Goal: Task Accomplishment & Management: Manage account settings

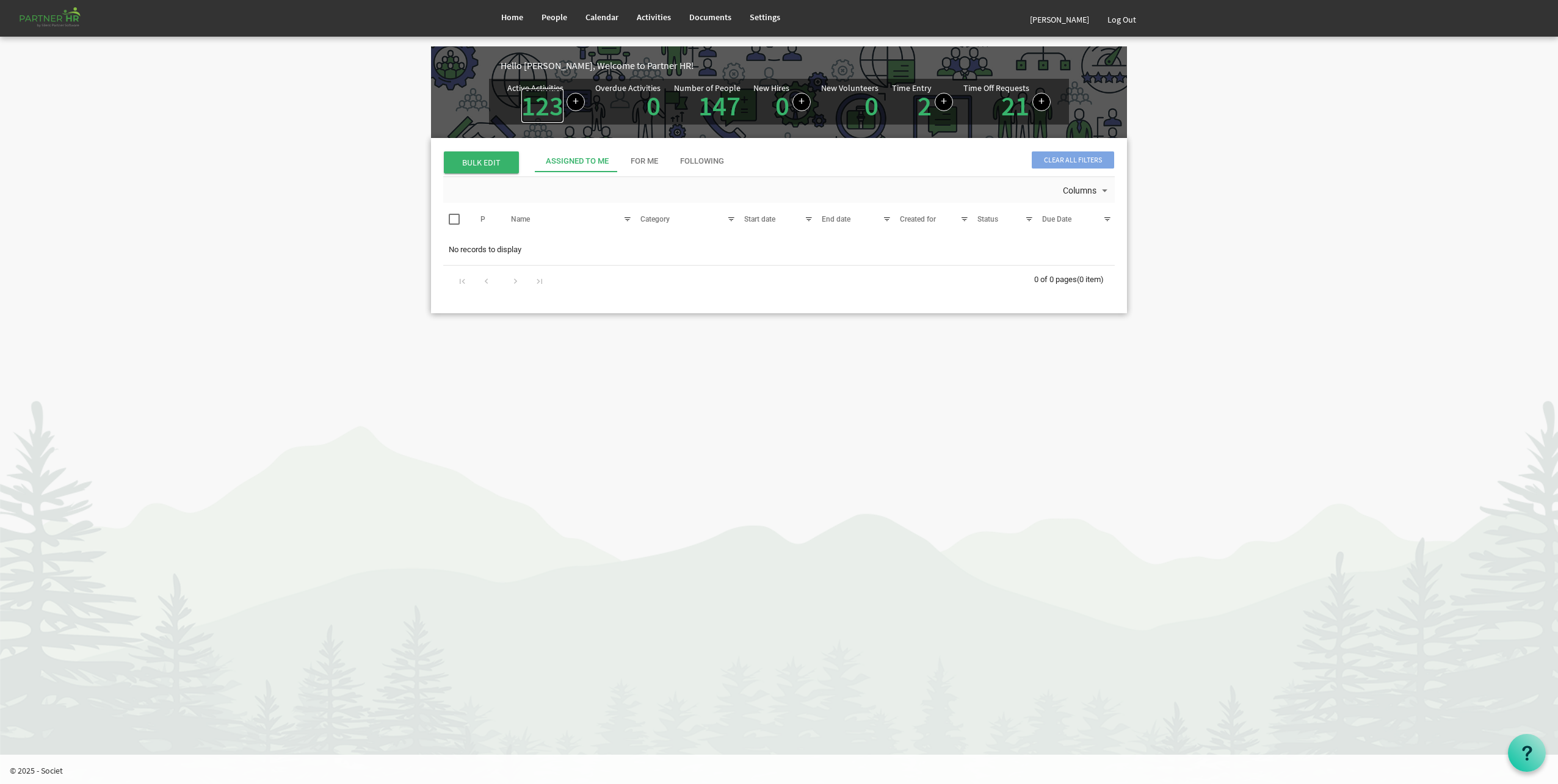
click at [544, 108] on link "123" at bounding box center [542, 105] width 42 height 34
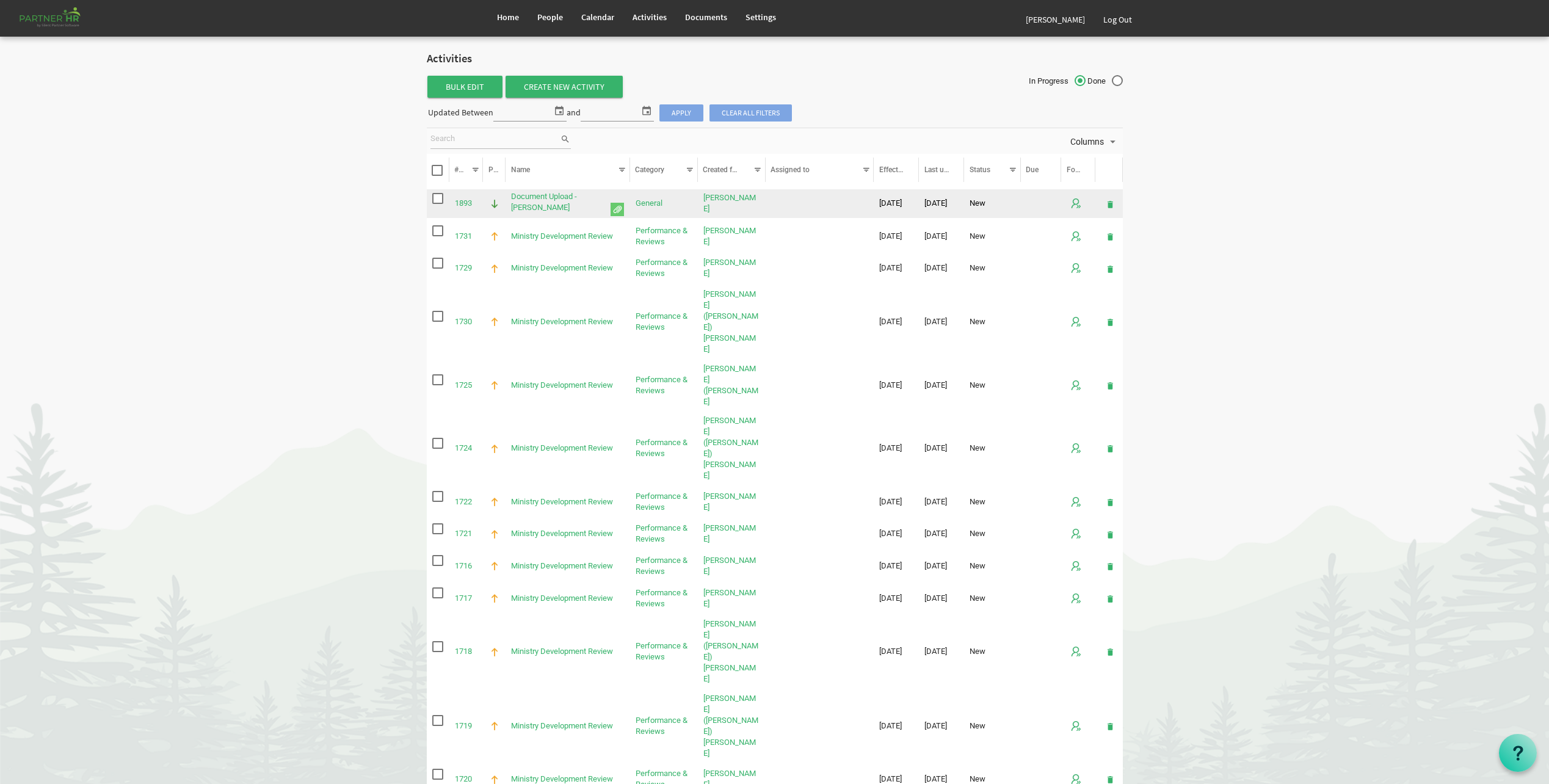
click at [434, 198] on span "checkbox" at bounding box center [437, 198] width 11 height 11
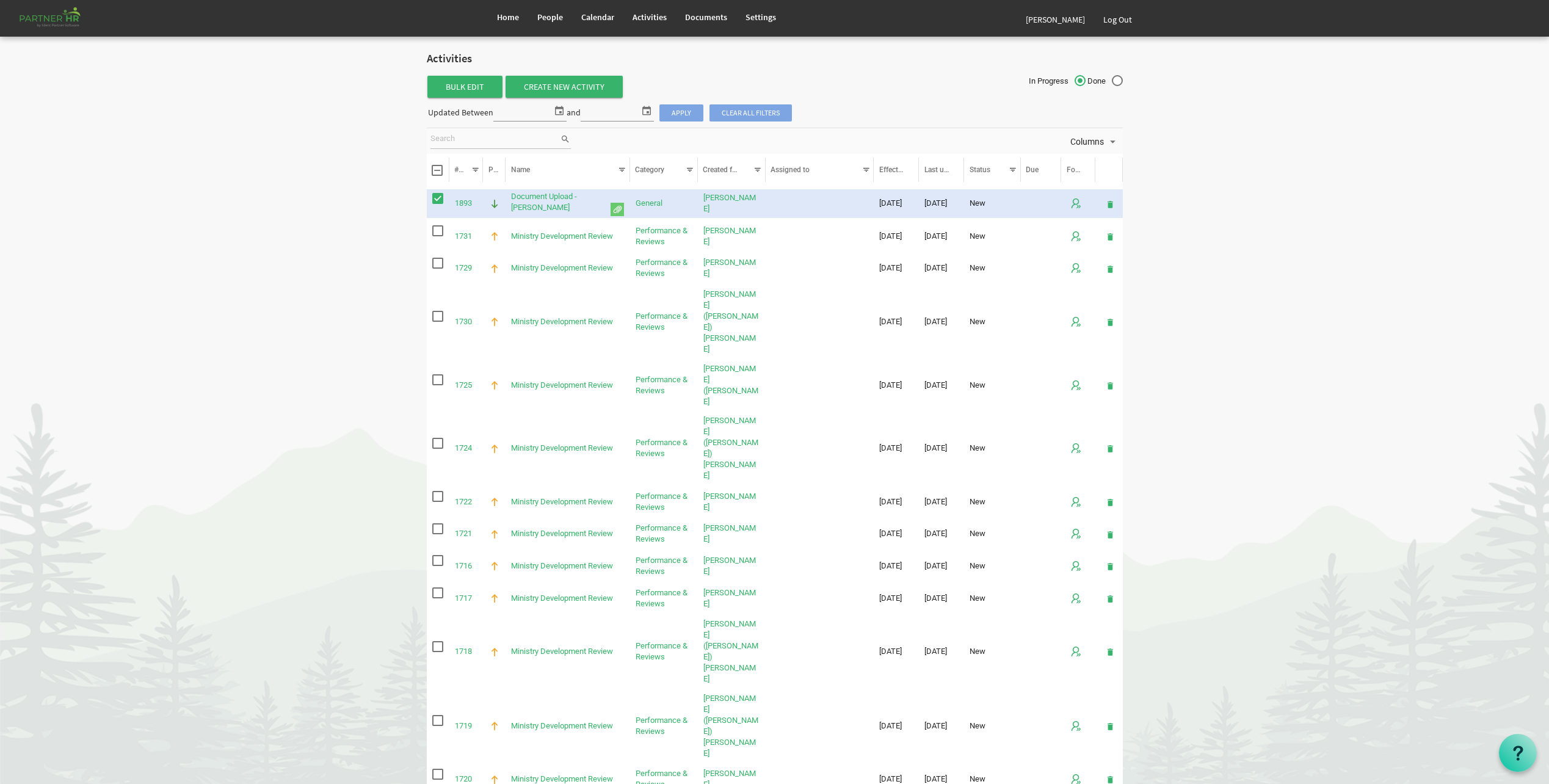
click at [439, 198] on span "checkbox" at bounding box center [437, 198] width 11 height 11
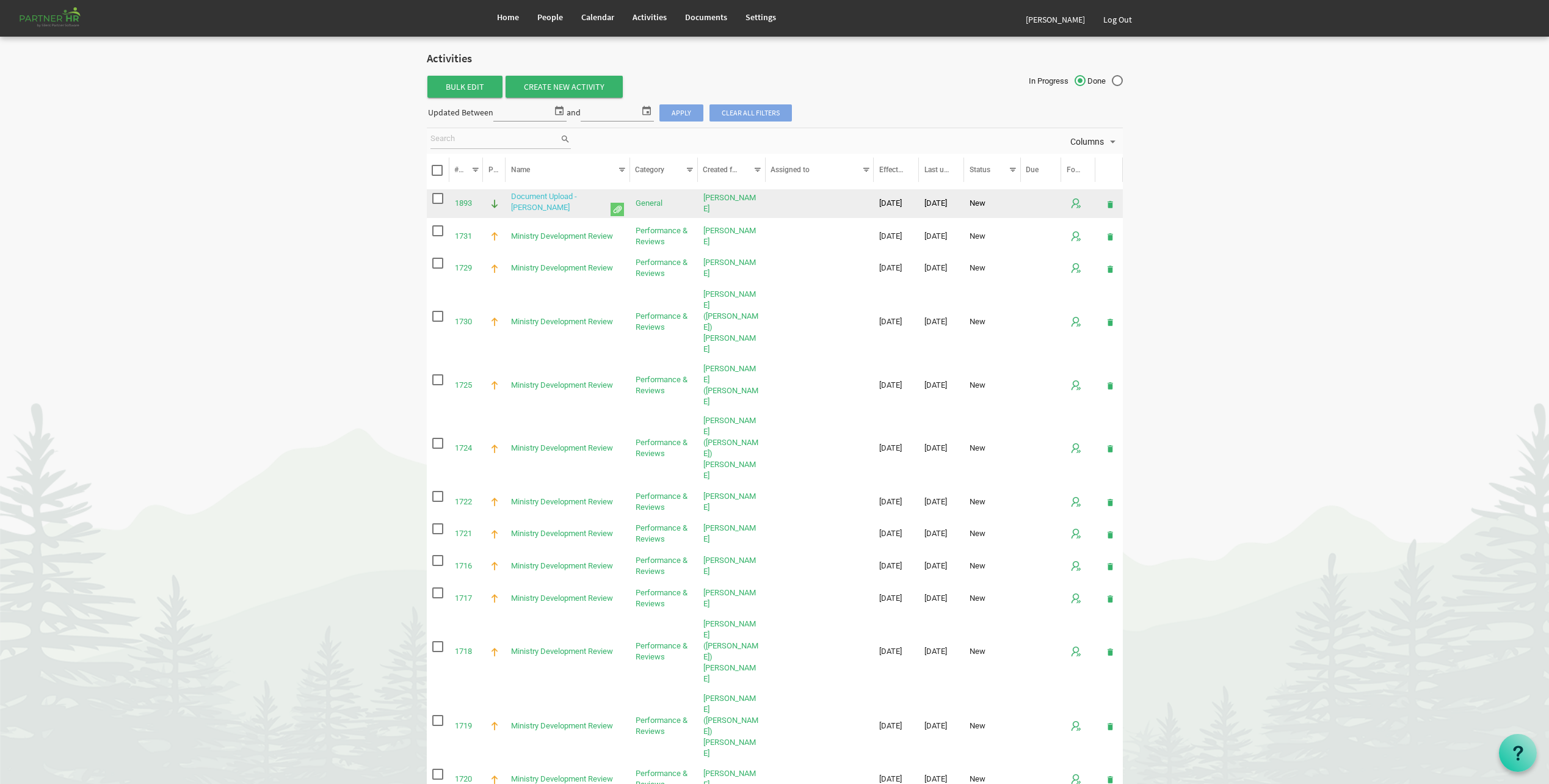
click at [577, 201] on link "Document Upload - John UTT" at bounding box center [543, 201] width 66 height 20
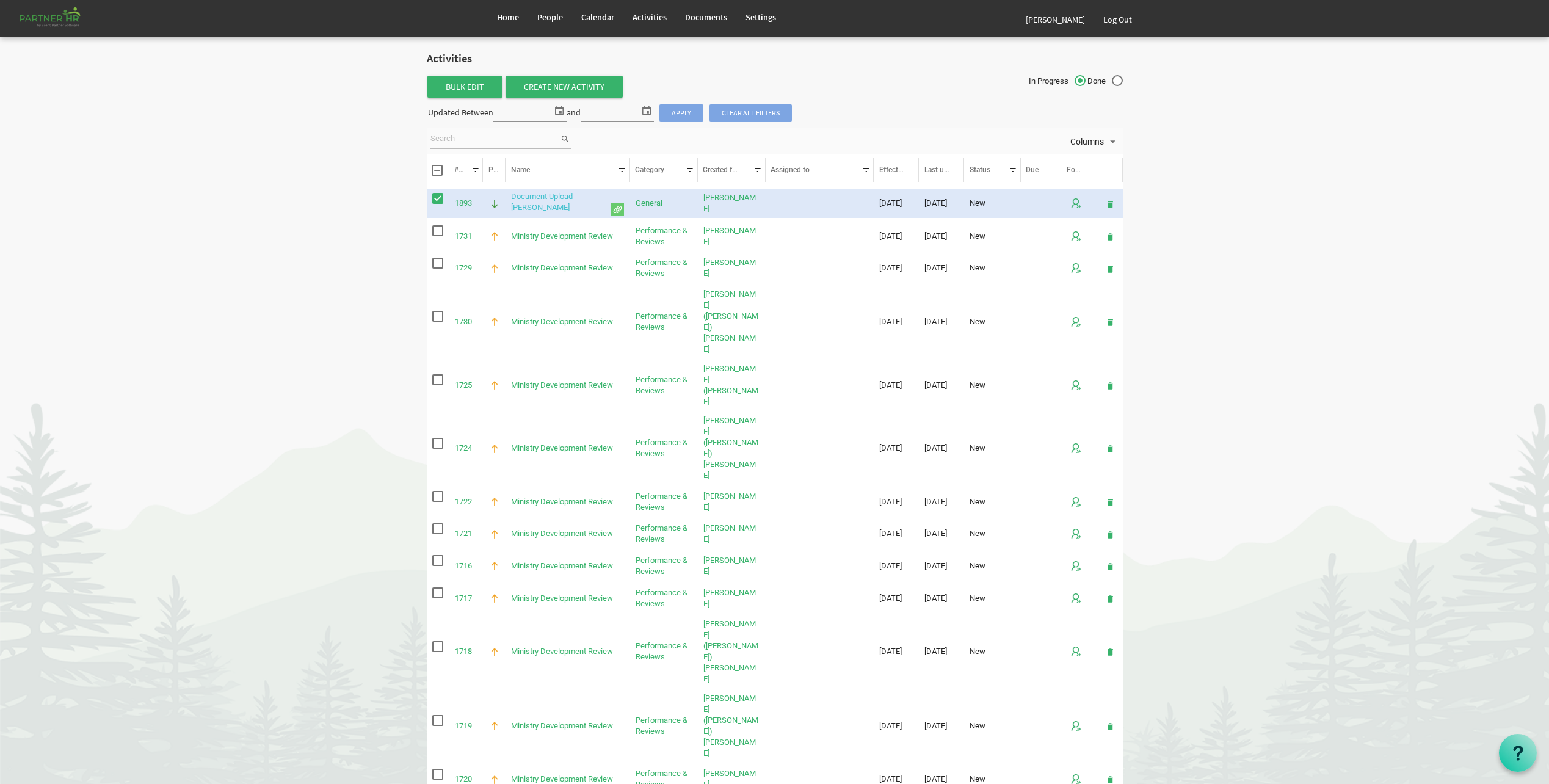
click at [577, 201] on link "Document Upload - John UTT" at bounding box center [543, 201] width 66 height 20
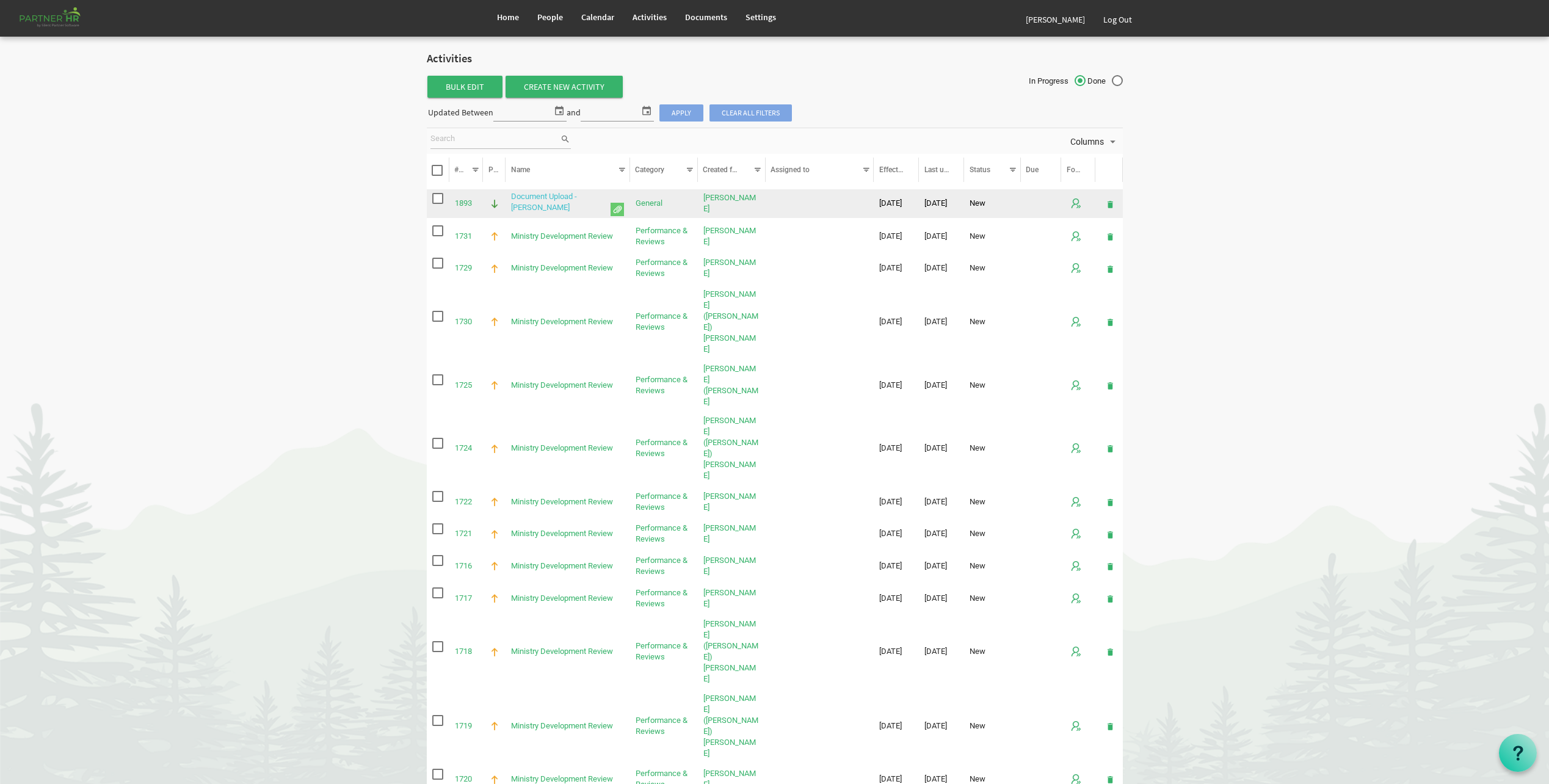
click at [577, 195] on link "Document Upload - John UTT" at bounding box center [543, 201] width 66 height 20
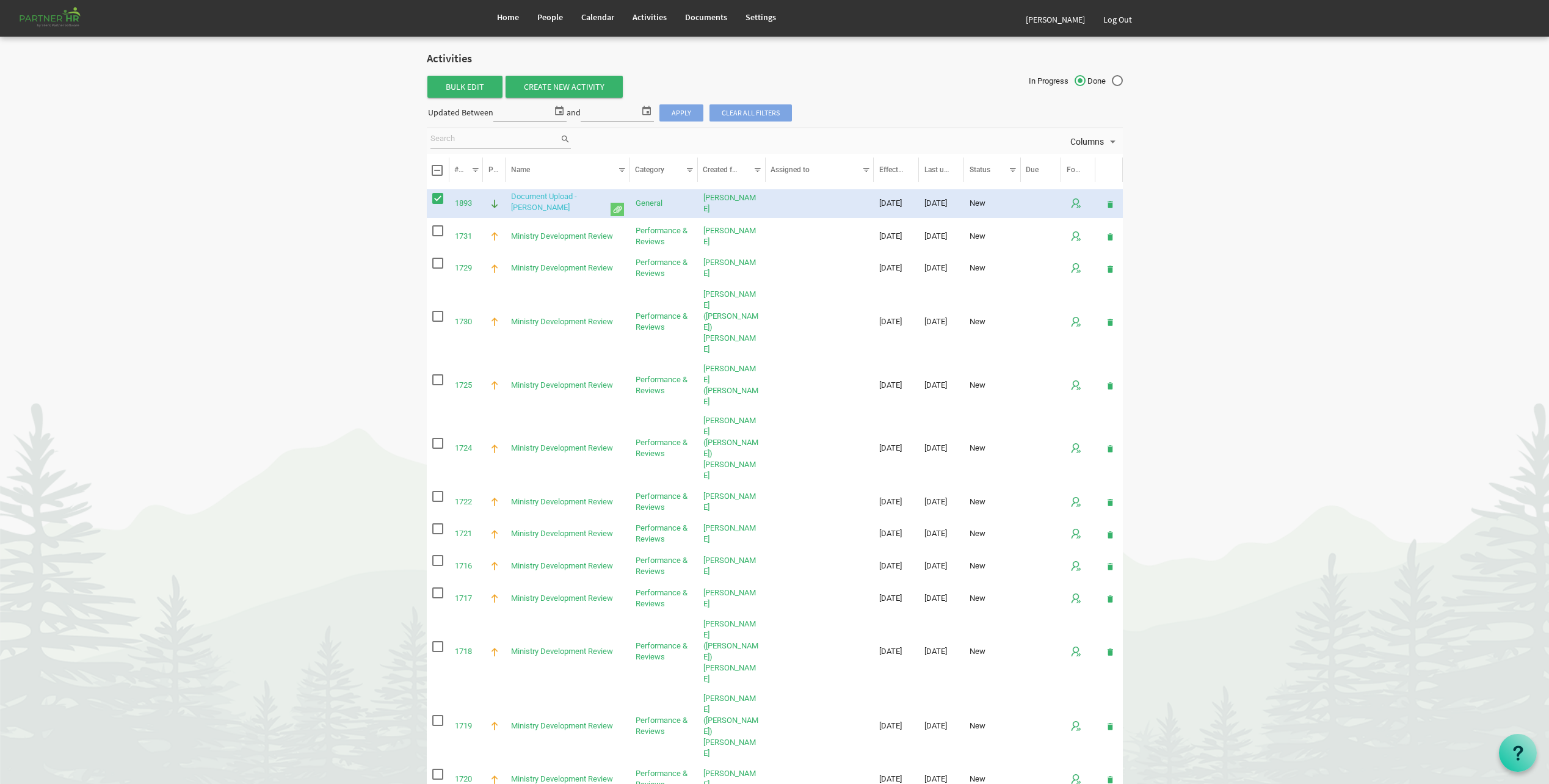
click at [577, 195] on link "Document Upload - John UTT" at bounding box center [543, 201] width 66 height 20
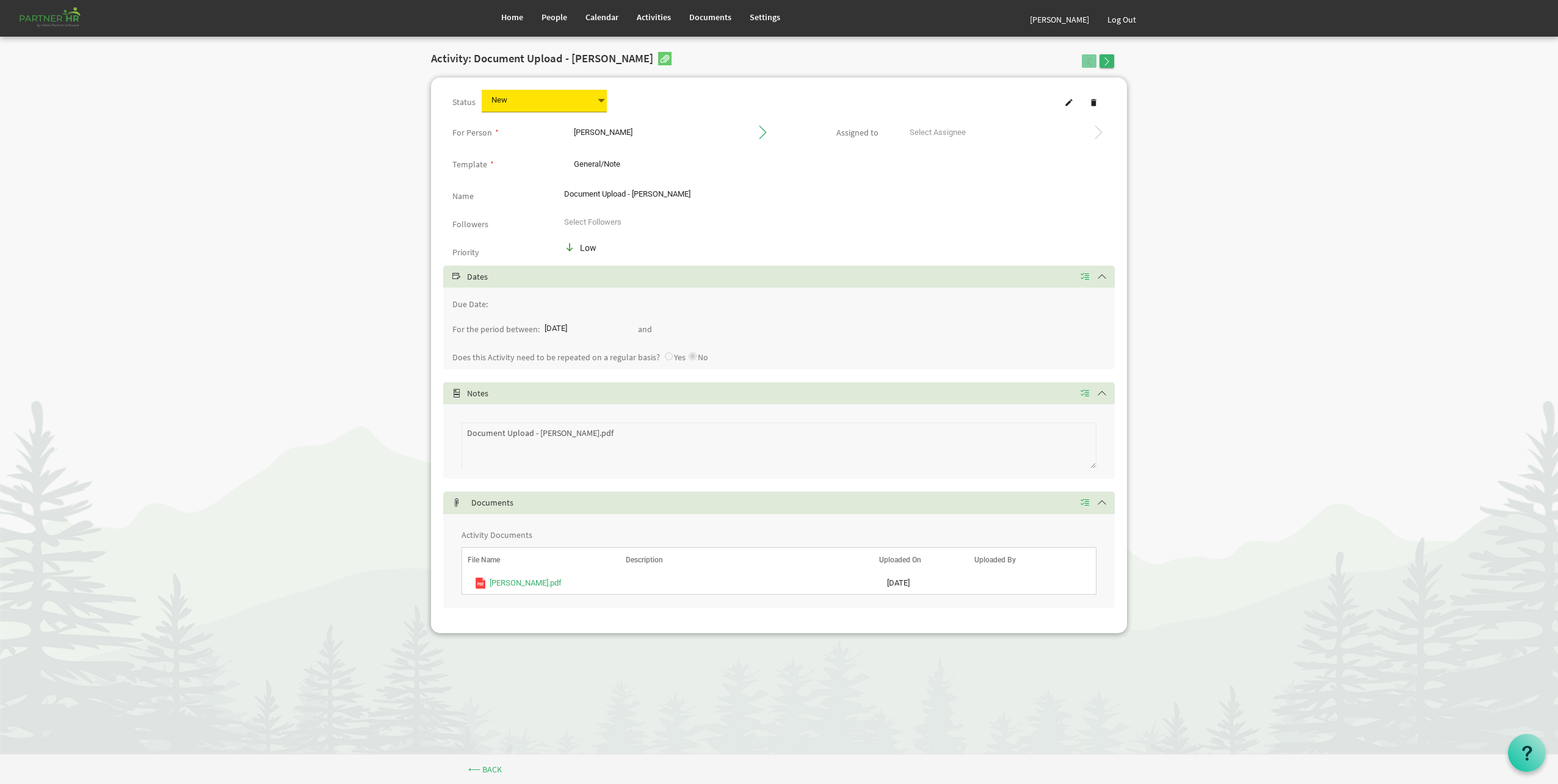
click at [596, 93] on span at bounding box center [602, 101] width 11 height 17
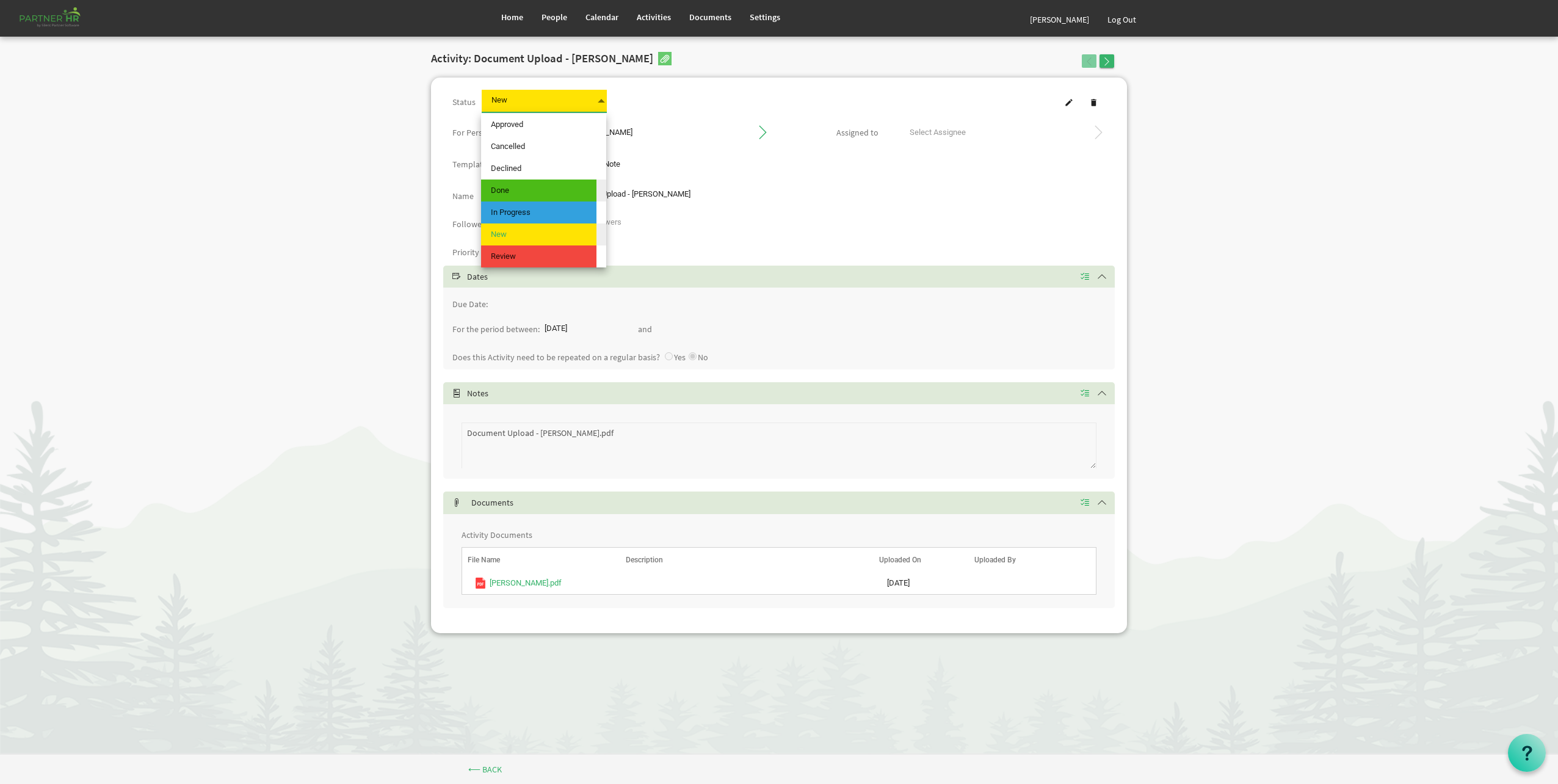
click at [578, 194] on span "Done" at bounding box center [539, 190] width 115 height 22
type input "Done"
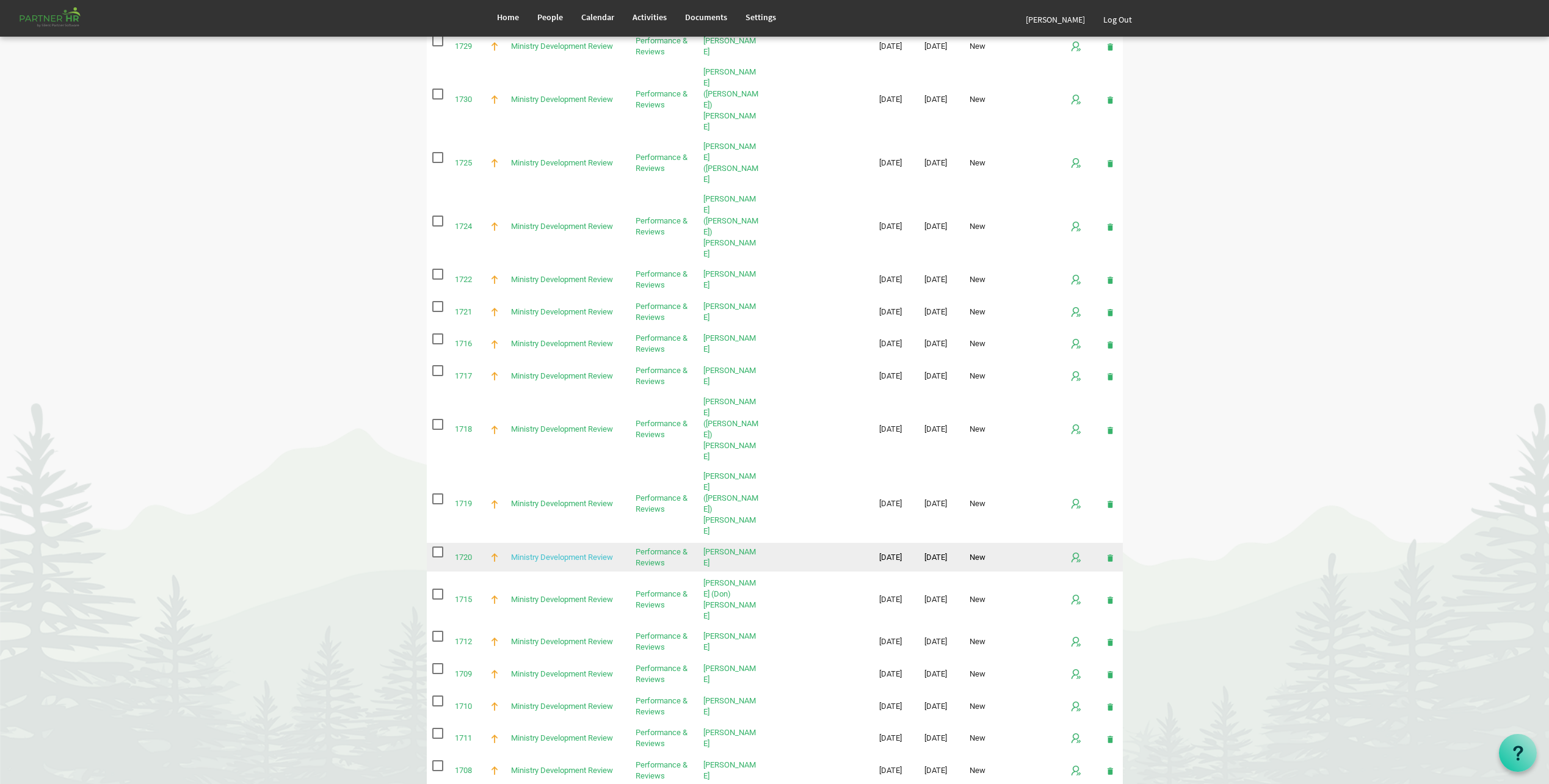
scroll to position [191, 0]
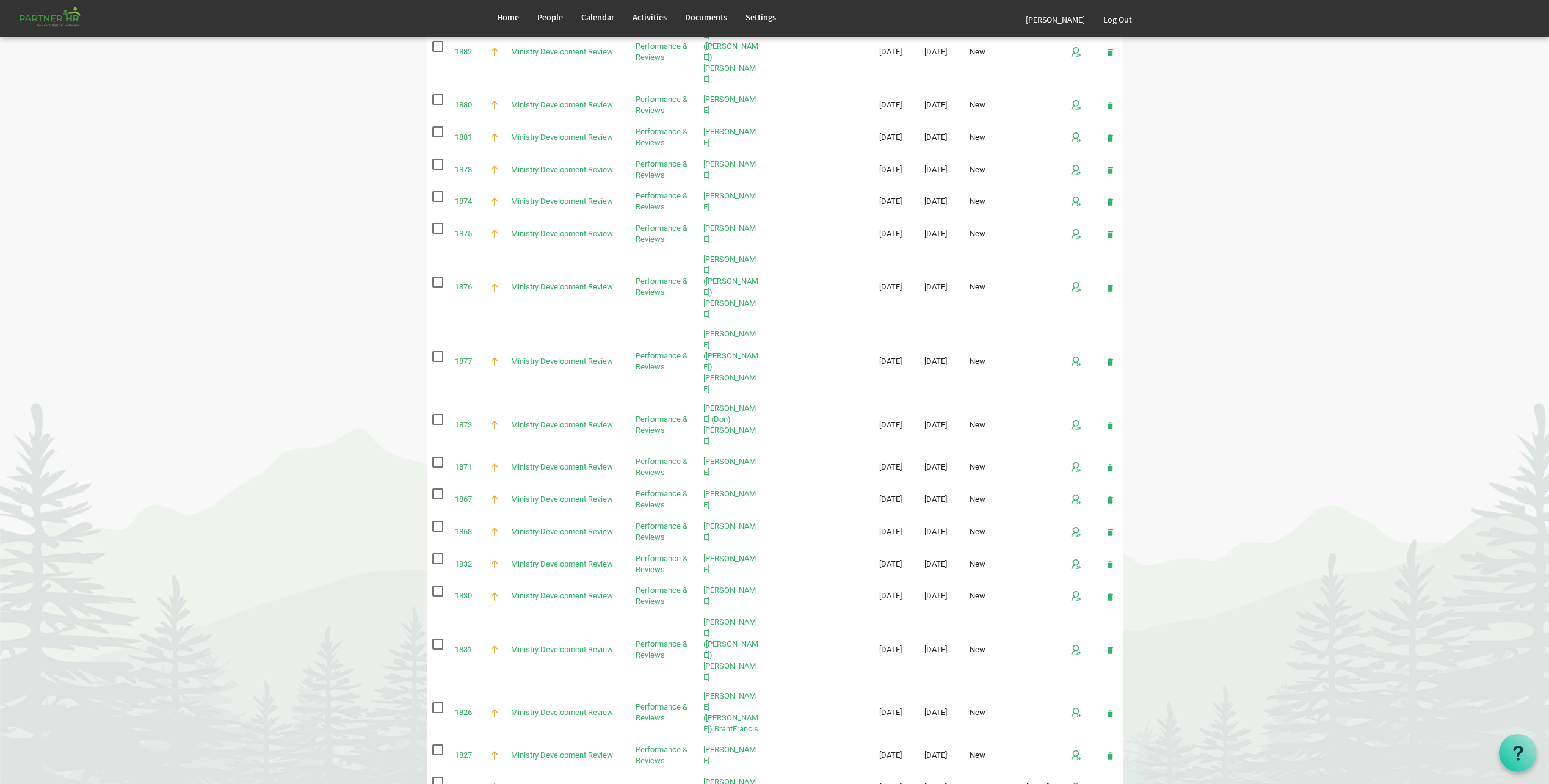
scroll to position [1093, 0]
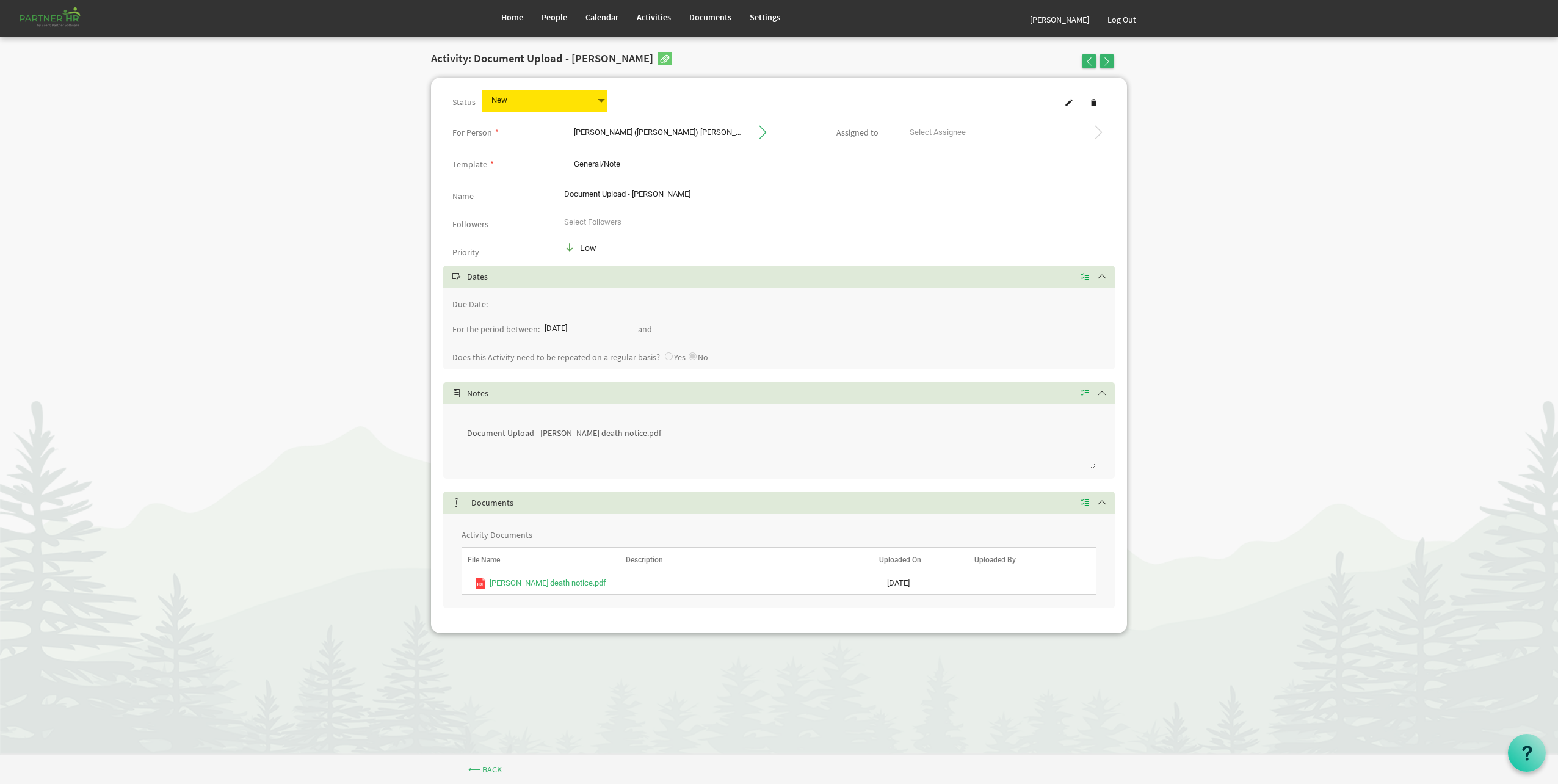
click at [579, 100] on span "New New" at bounding box center [544, 101] width 125 height 23
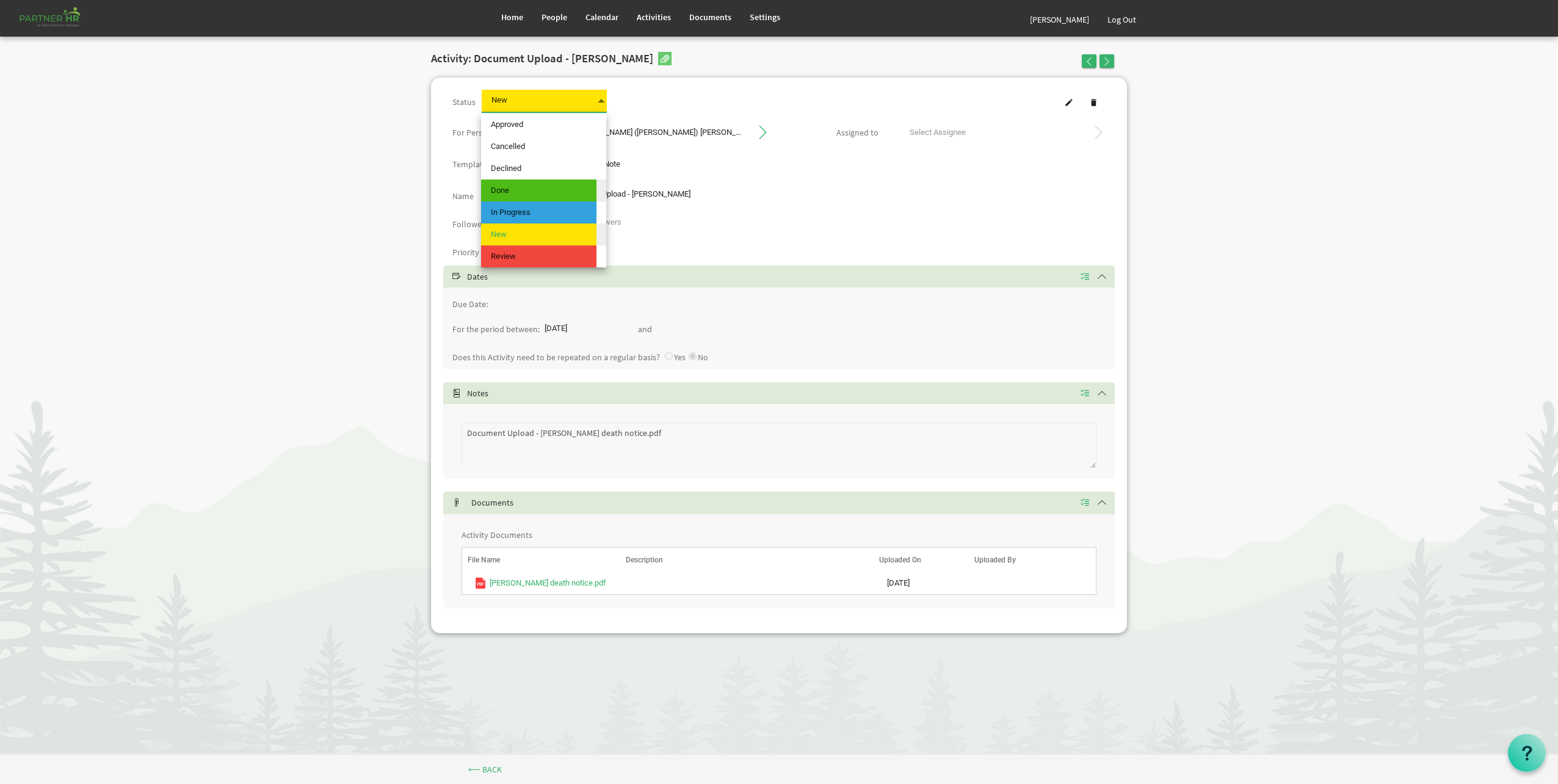
click at [548, 193] on span "Done" at bounding box center [539, 190] width 115 height 22
type input "Done"
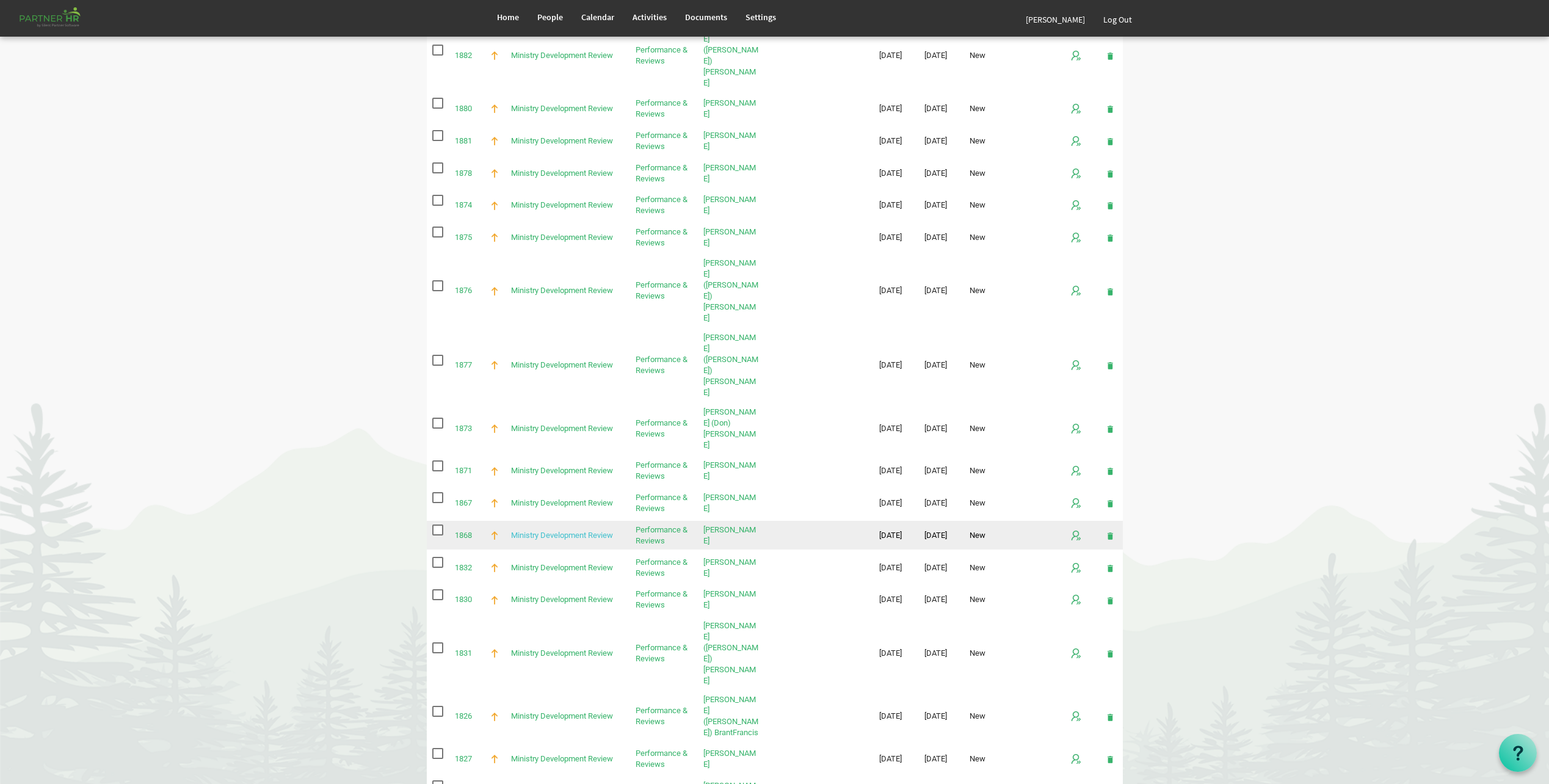
scroll to position [1093, 0]
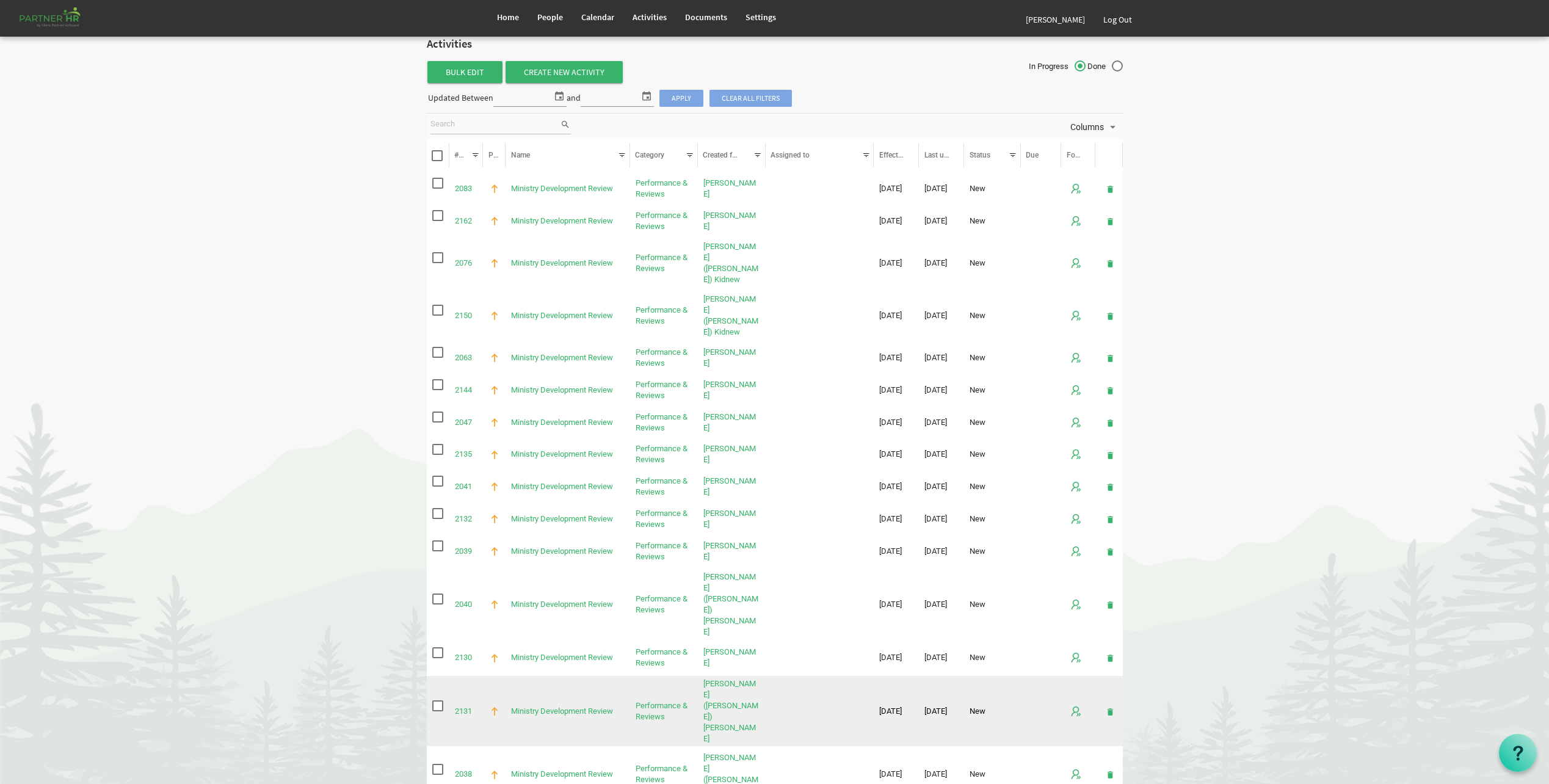
scroll to position [0, 0]
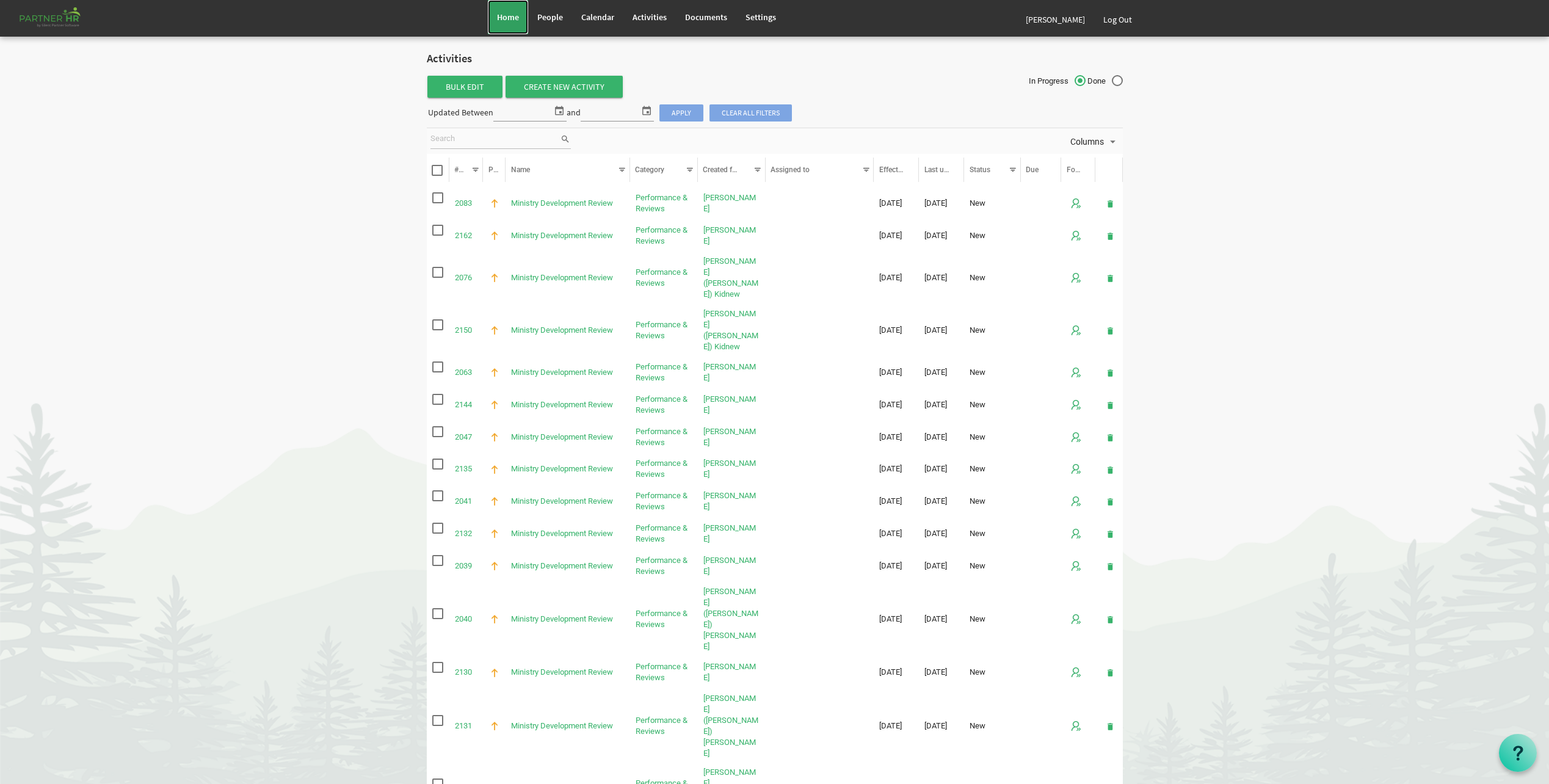
click at [509, 24] on link "Home" at bounding box center [508, 17] width 40 height 34
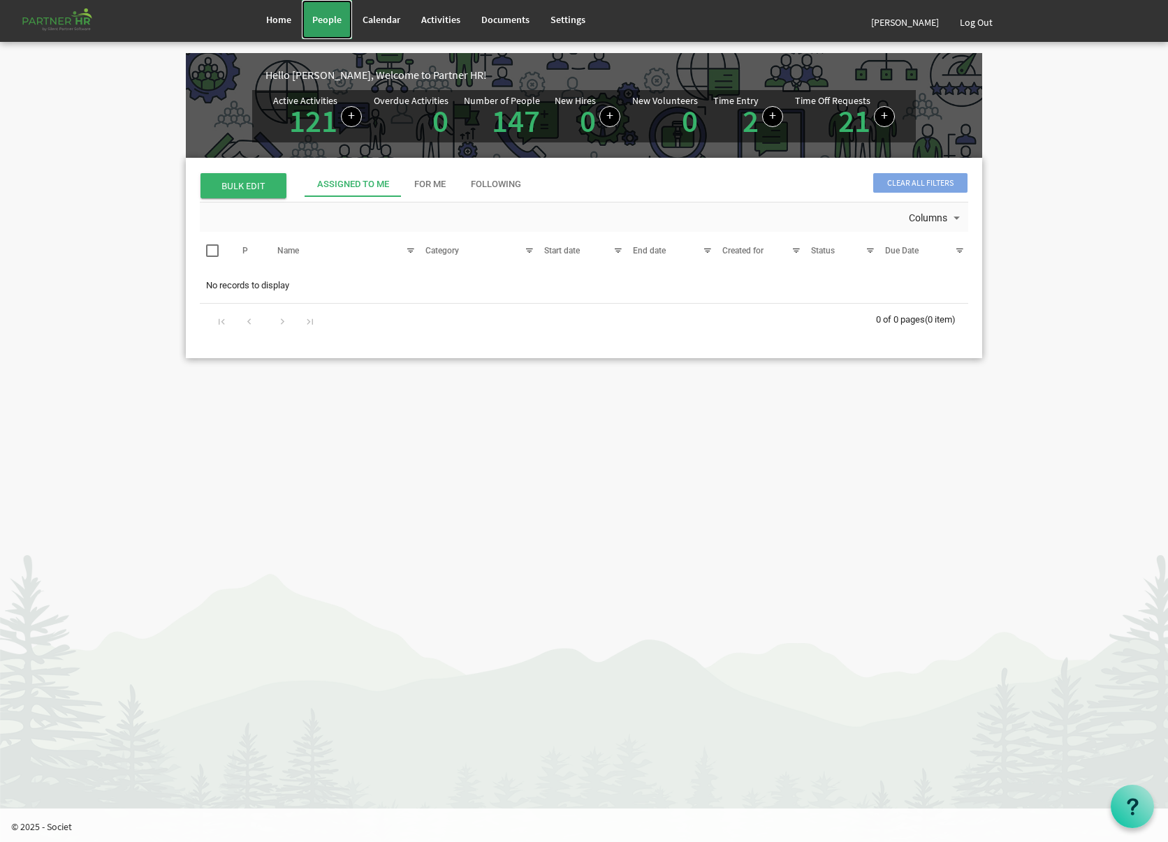
click at [334, 27] on link "People" at bounding box center [327, 19] width 50 height 39
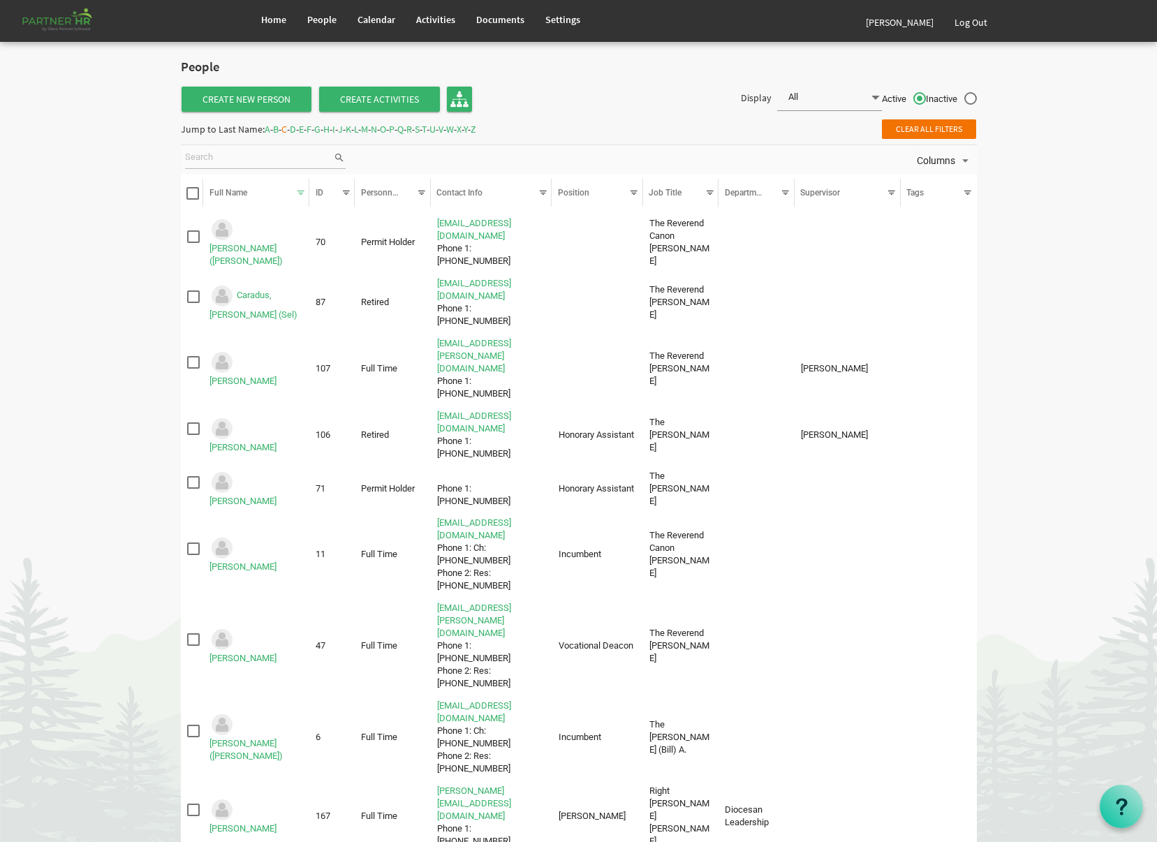
click at [395, 129] on span "P" at bounding box center [392, 129] width 6 height 13
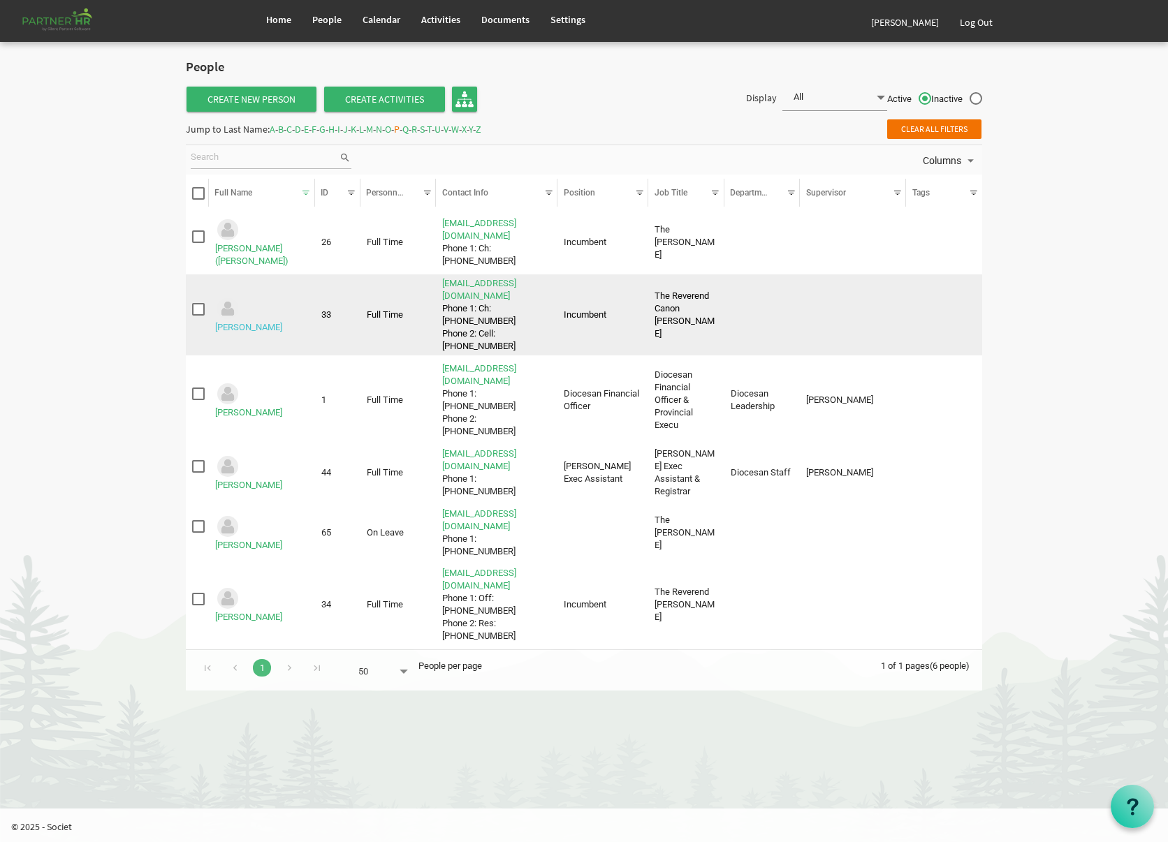
click at [267, 322] on link "[PERSON_NAME]" at bounding box center [248, 327] width 67 height 10
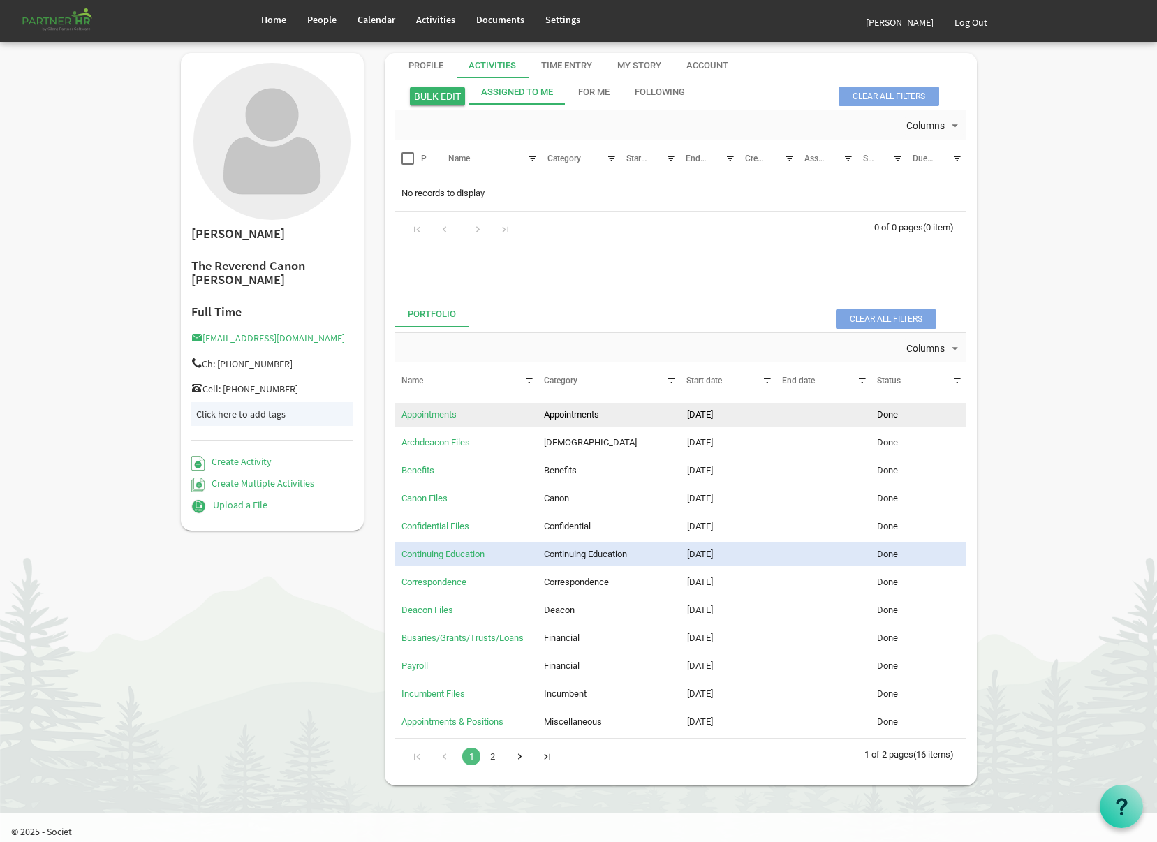
click at [450, 406] on td "Appointments" at bounding box center [466, 415] width 142 height 24
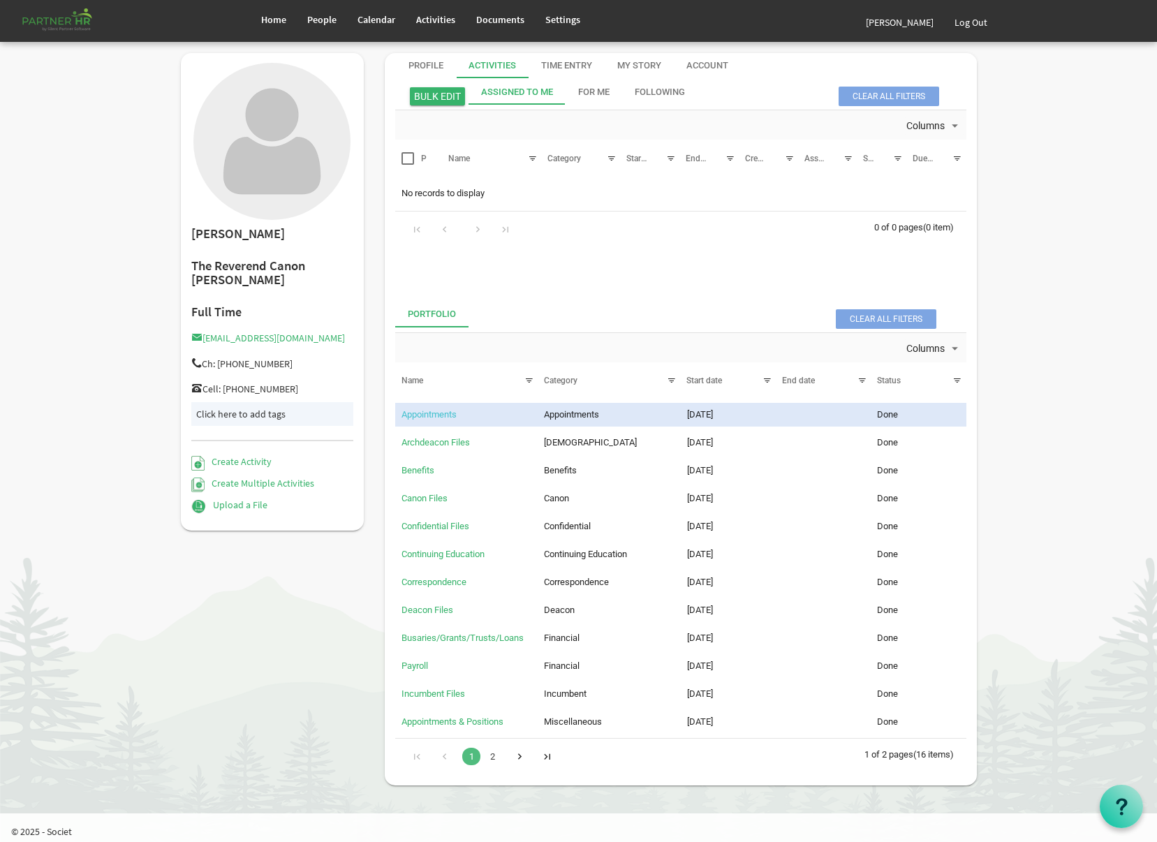
click at [448, 415] on link "Appointments" at bounding box center [429, 414] width 55 height 10
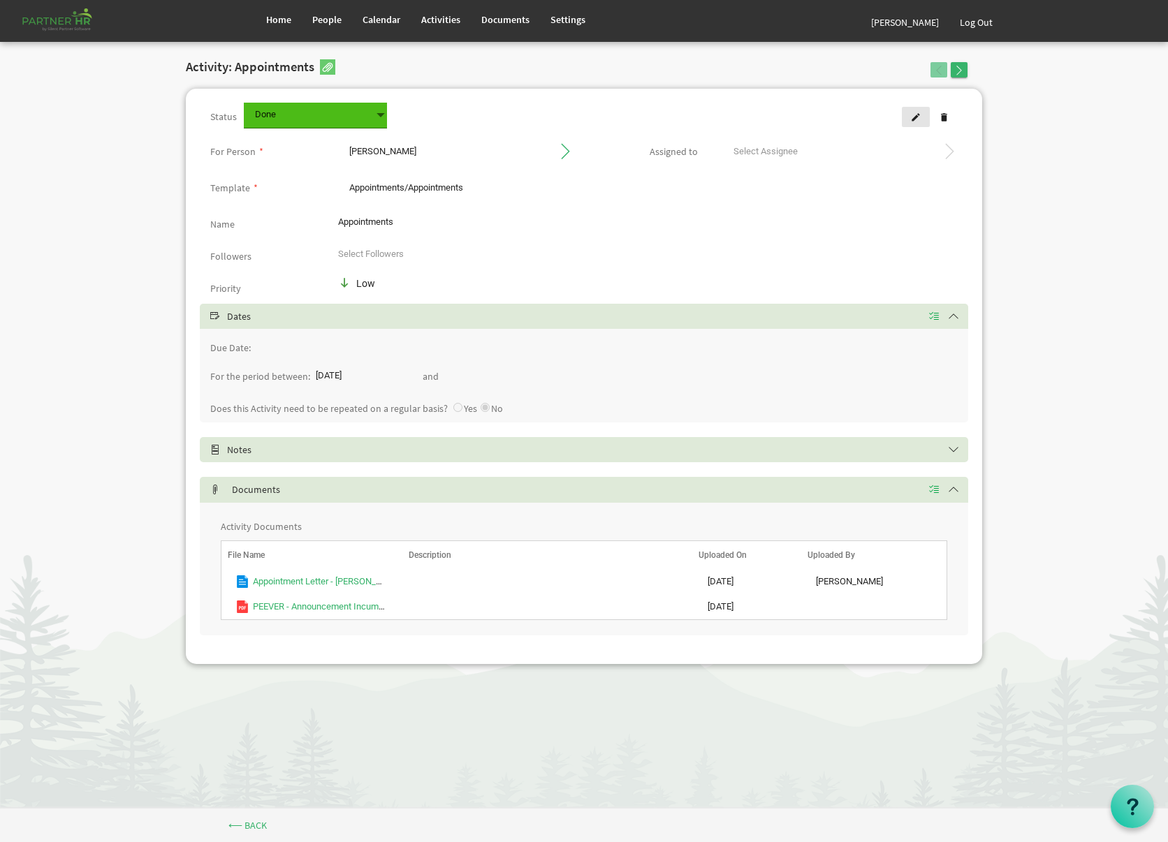
click at [910, 115] on link at bounding box center [916, 117] width 28 height 20
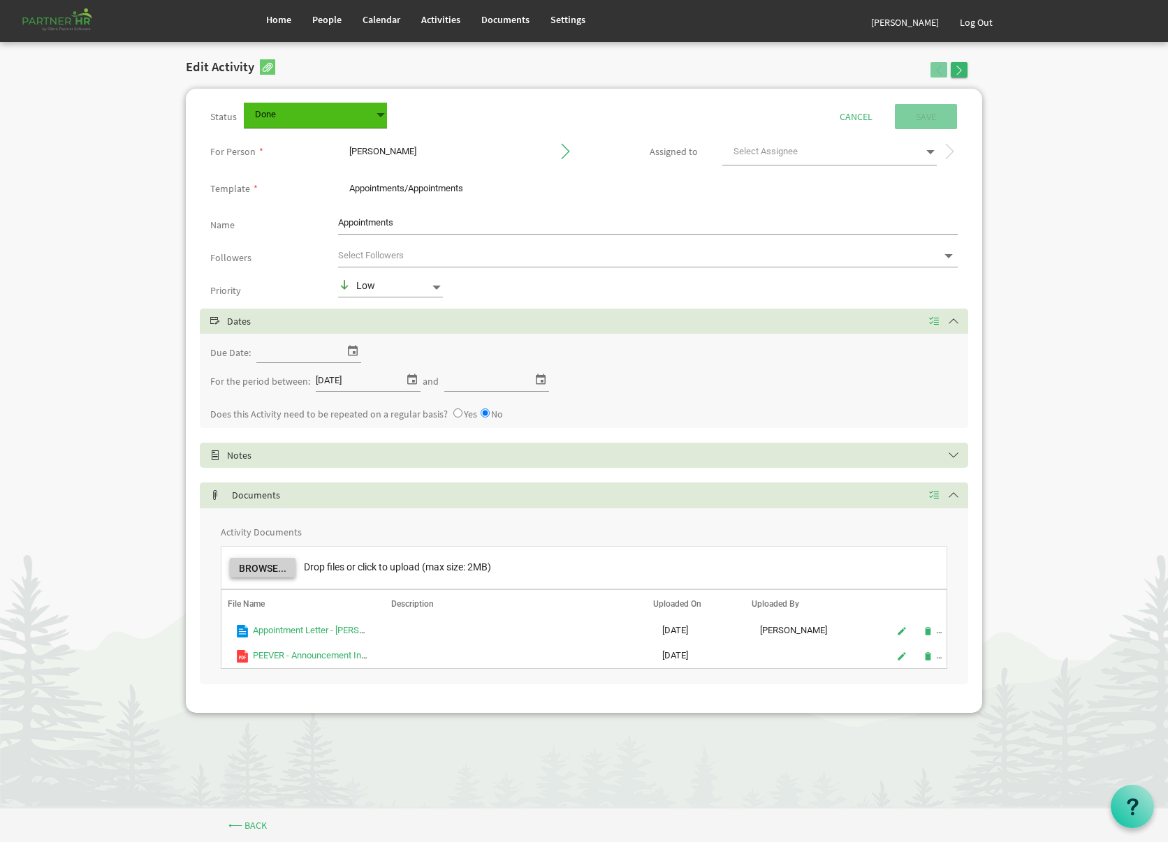
click at [279, 564] on button "Browse..." at bounding box center [263, 568] width 66 height 20
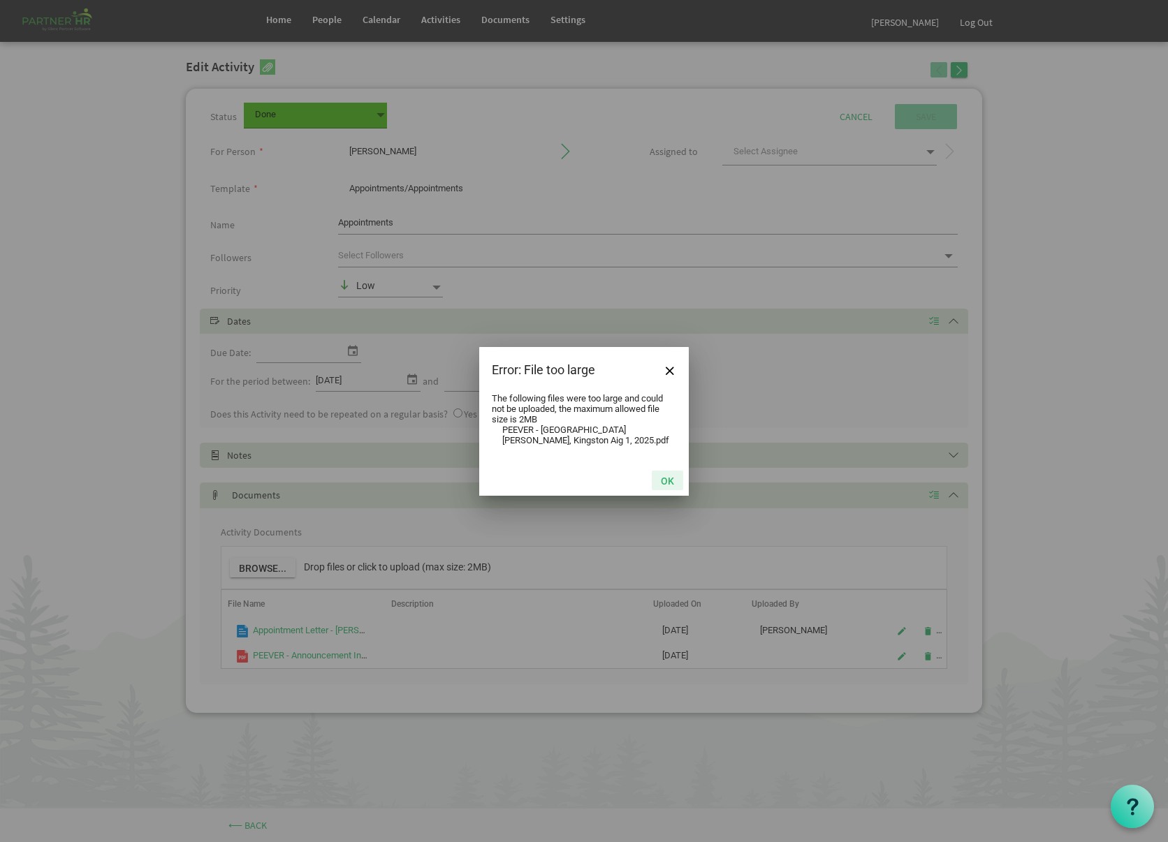
click at [658, 483] on button "OK" at bounding box center [667, 481] width 31 height 20
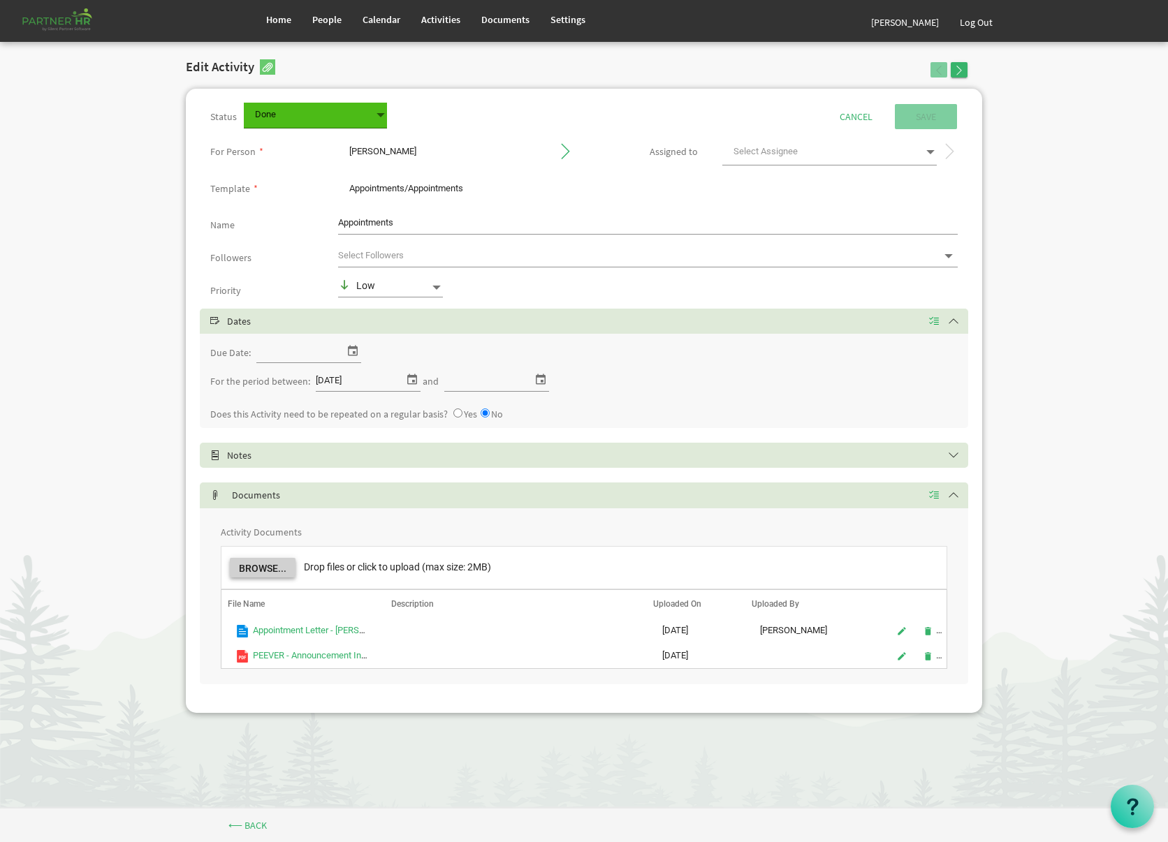
click at [239, 558] on button "Browse..." at bounding box center [263, 568] width 66 height 20
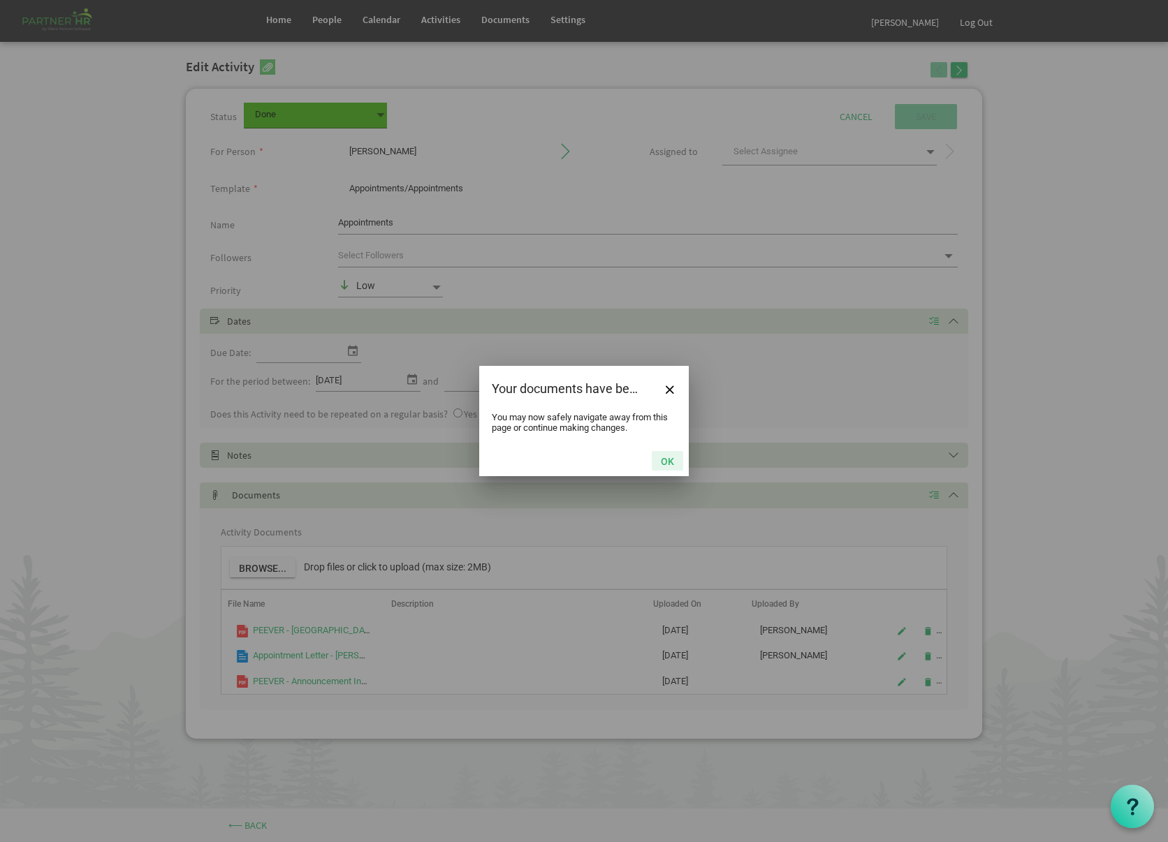
click at [660, 457] on button "OK" at bounding box center [667, 461] width 31 height 20
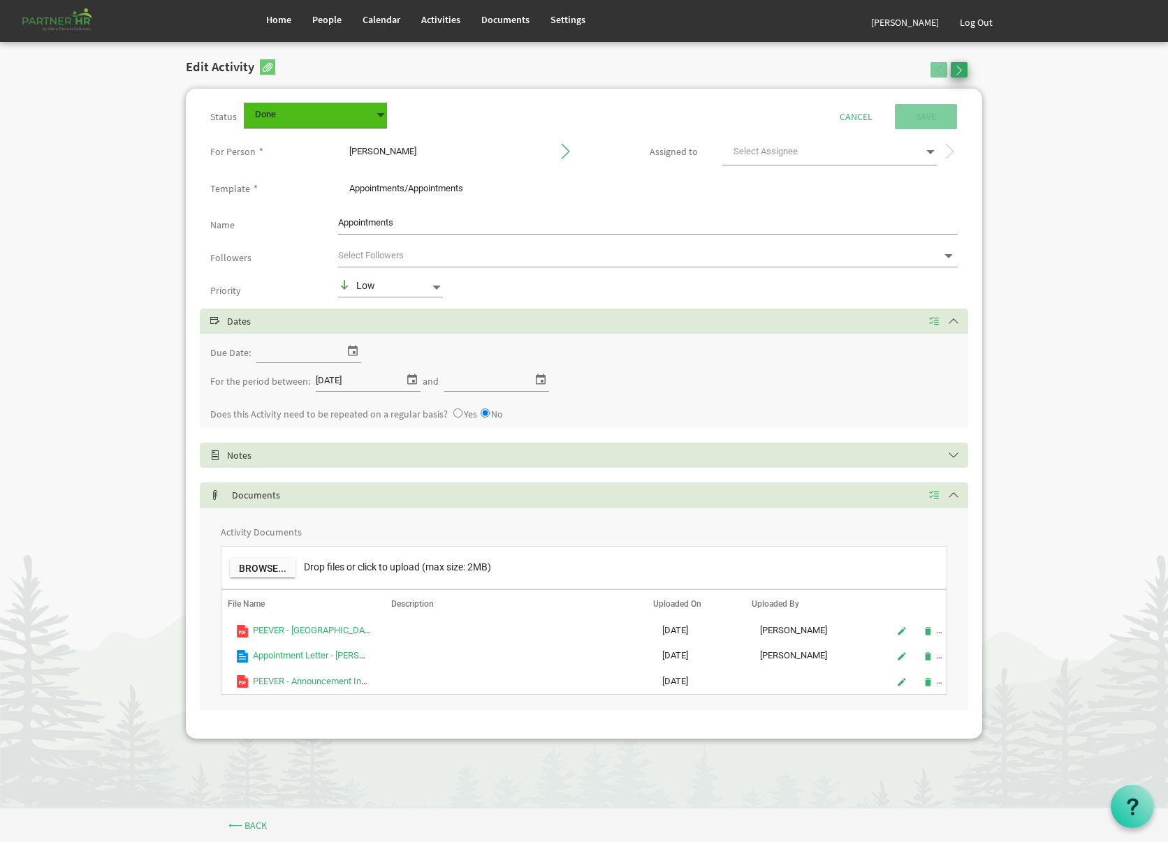
click at [962, 71] on span "button" at bounding box center [959, 71] width 10 height 10
click at [932, 72] on button "button" at bounding box center [938, 69] width 17 height 15
click at [330, 16] on span "People" at bounding box center [326, 19] width 29 height 13
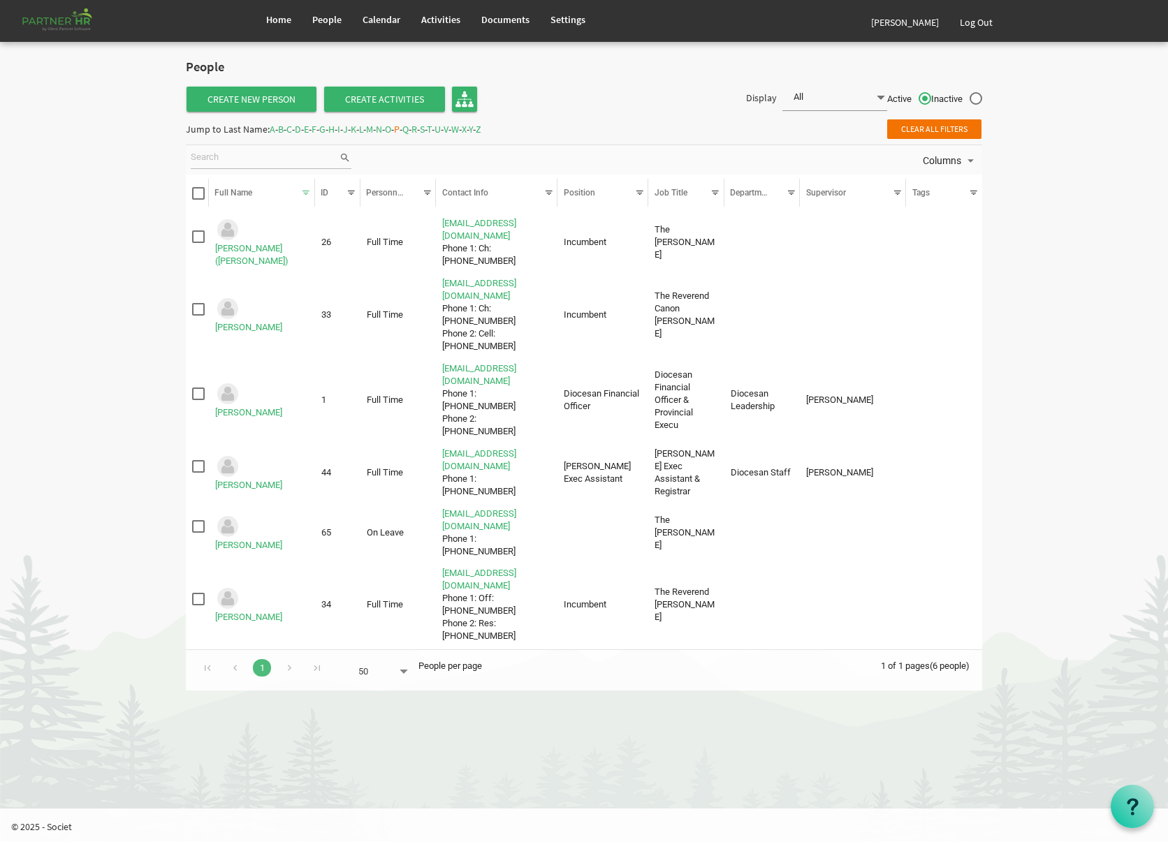
click at [301, 132] on span "D" at bounding box center [298, 129] width 6 height 13
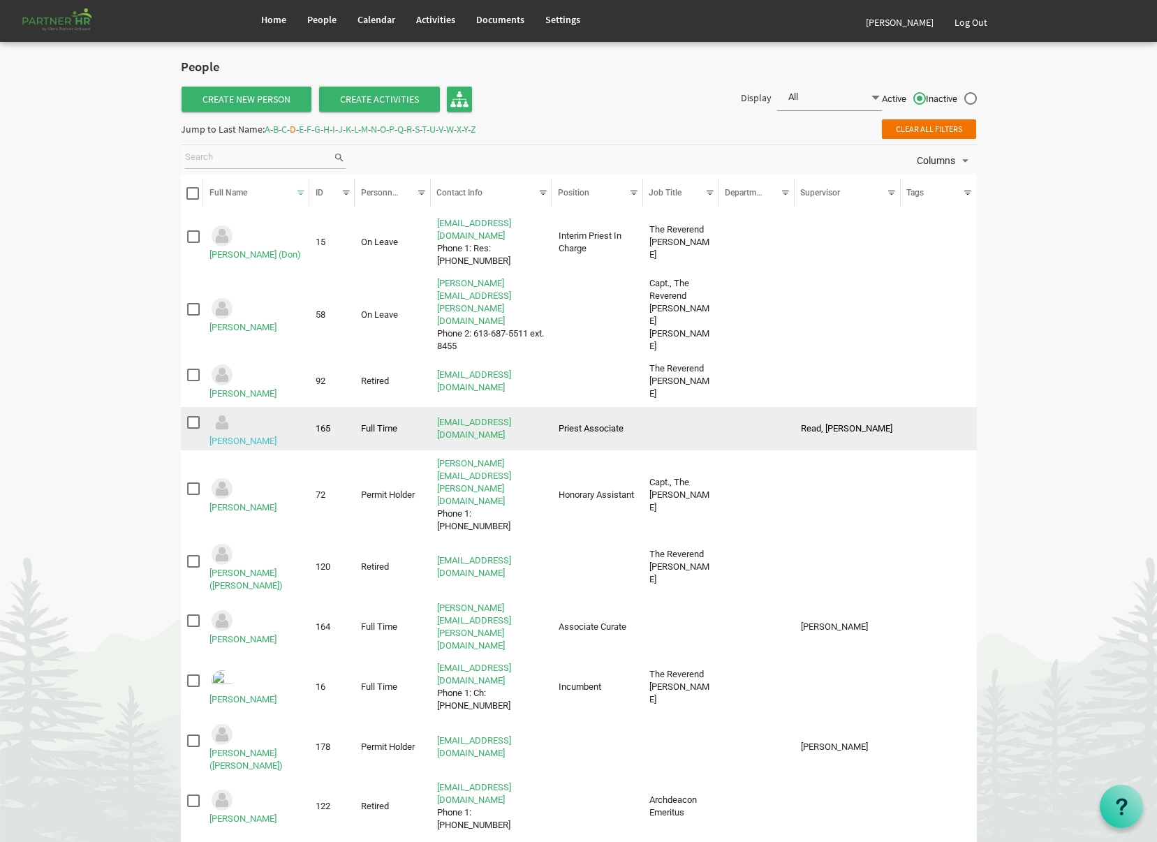
click at [249, 436] on link "De Assis, Rogerio" at bounding box center [242, 441] width 67 height 10
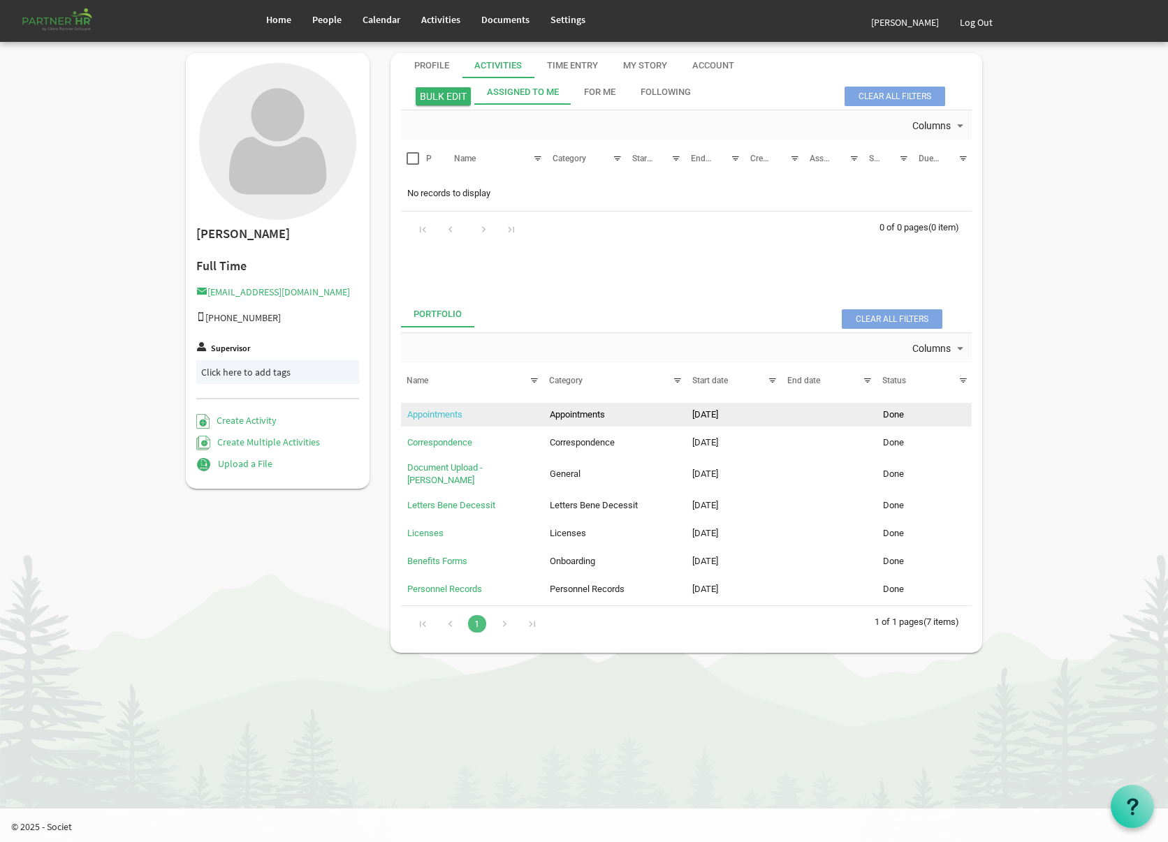
click at [455, 412] on link "Appointments" at bounding box center [434, 414] width 55 height 10
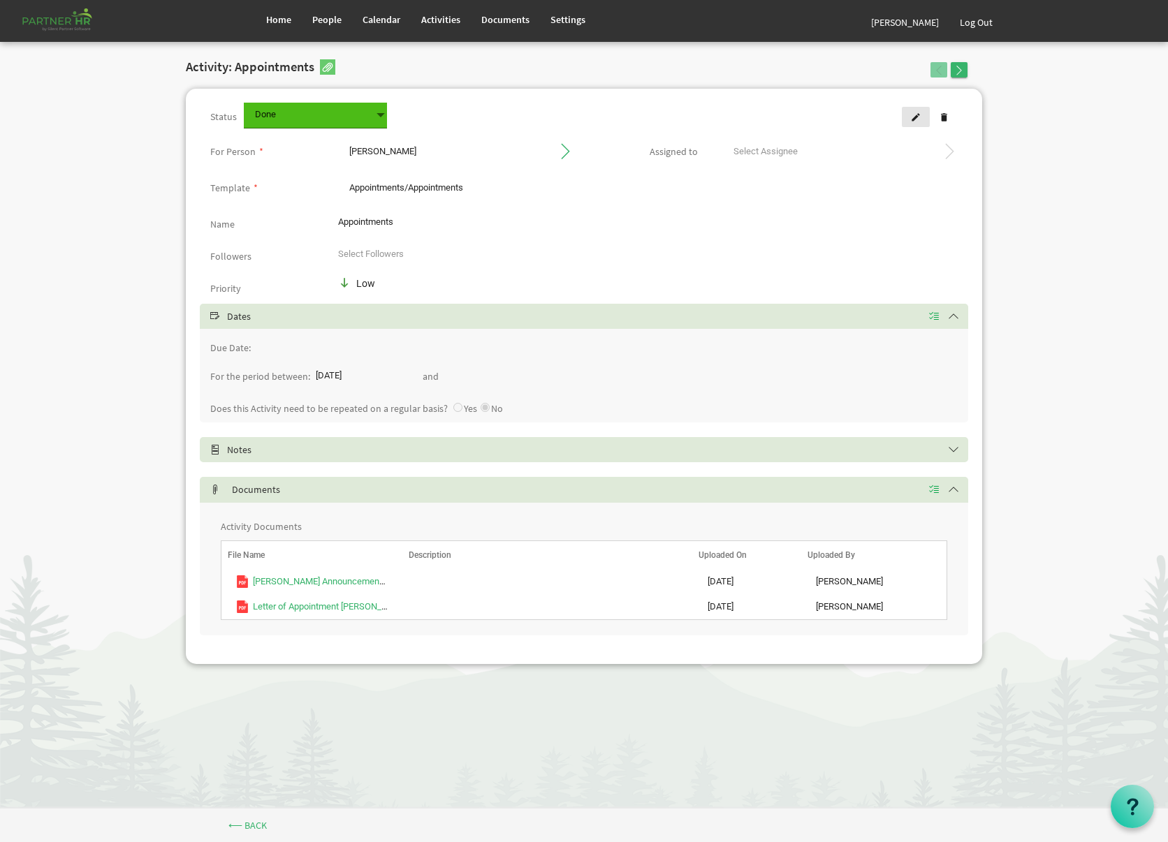
click at [917, 112] on span at bounding box center [916, 117] width 10 height 10
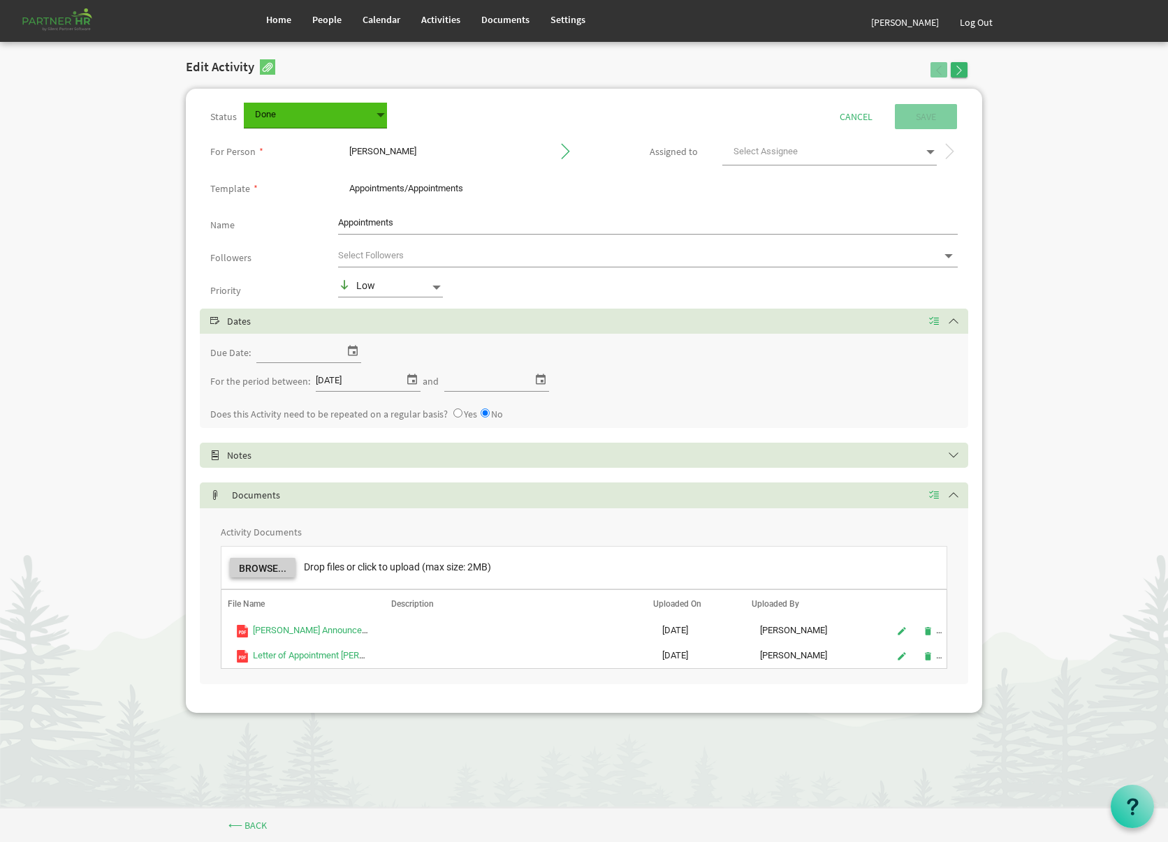
click at [253, 561] on button "Browse..." at bounding box center [263, 568] width 66 height 20
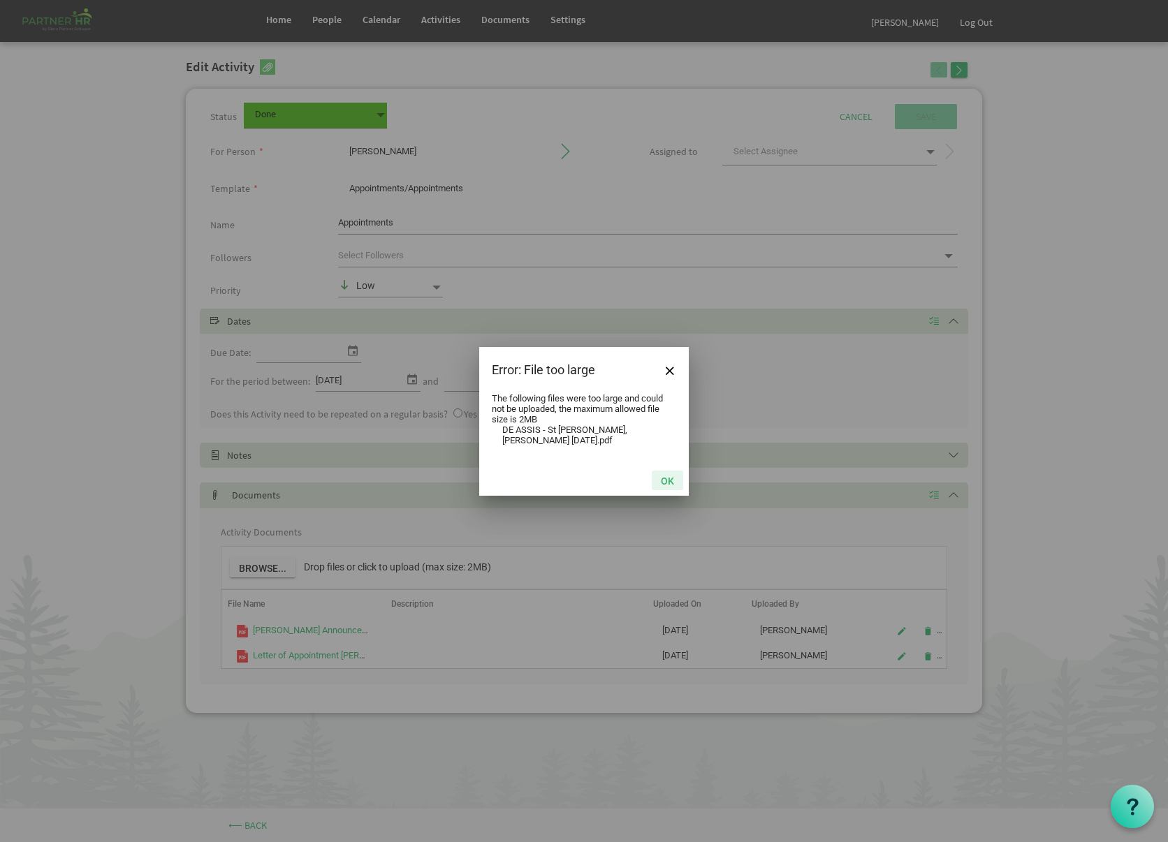
click at [670, 483] on button "OK" at bounding box center [667, 481] width 31 height 20
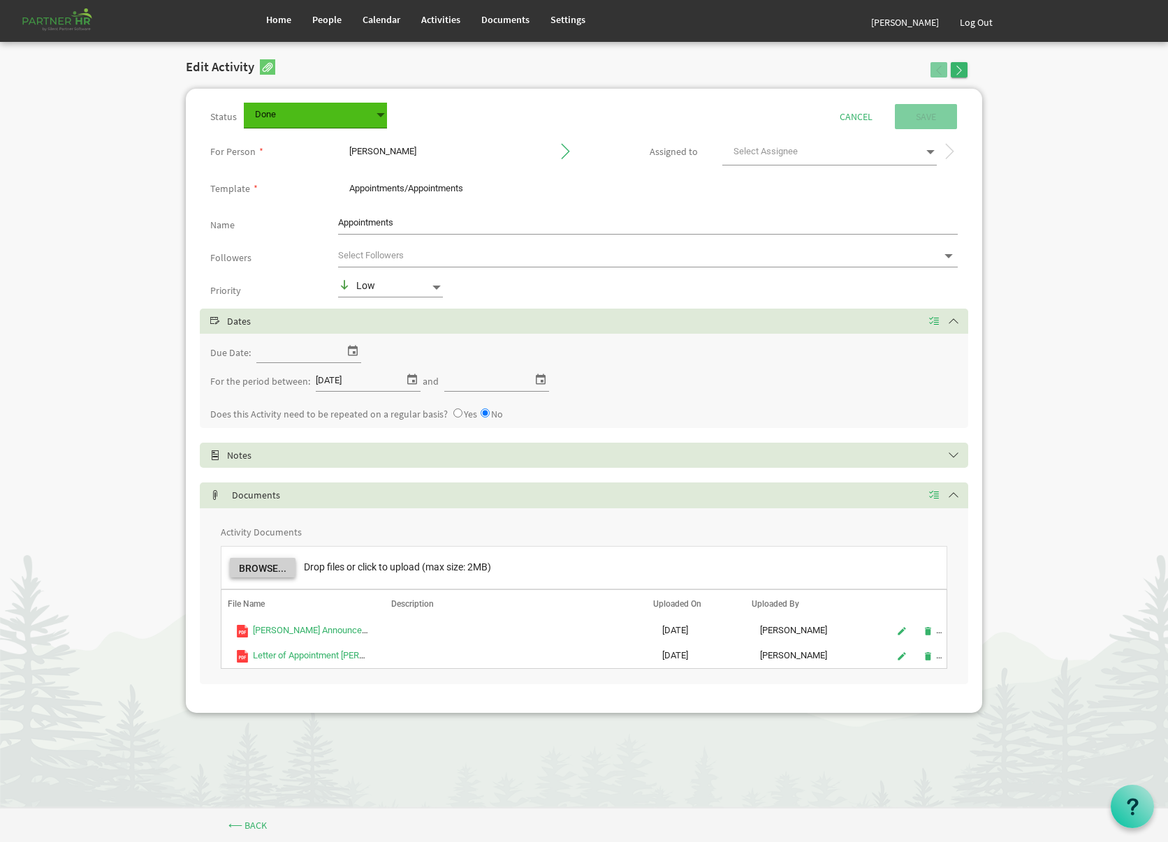
click at [288, 568] on button "Browse..." at bounding box center [263, 568] width 66 height 20
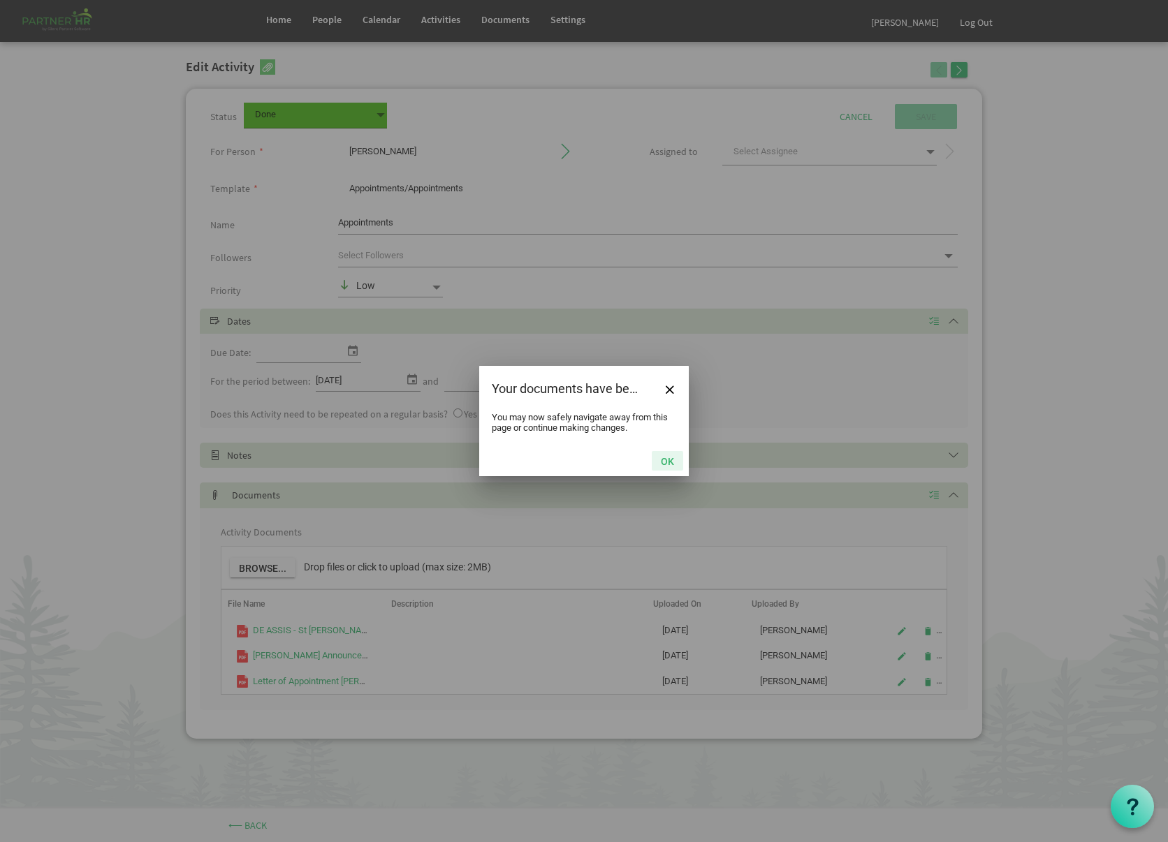
click at [661, 455] on button "OK" at bounding box center [667, 461] width 31 height 20
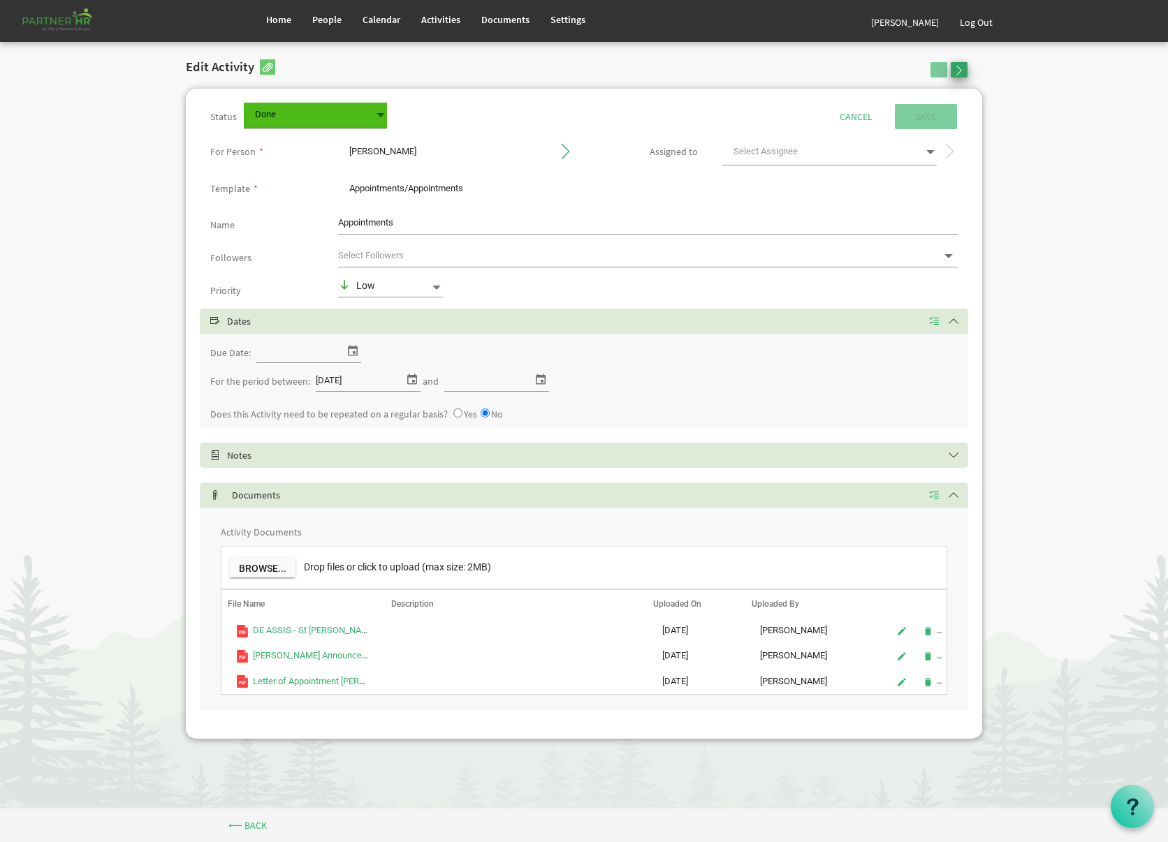
click at [962, 66] on span "button" at bounding box center [959, 71] width 10 height 10
